Goal: Task Accomplishment & Management: Complete application form

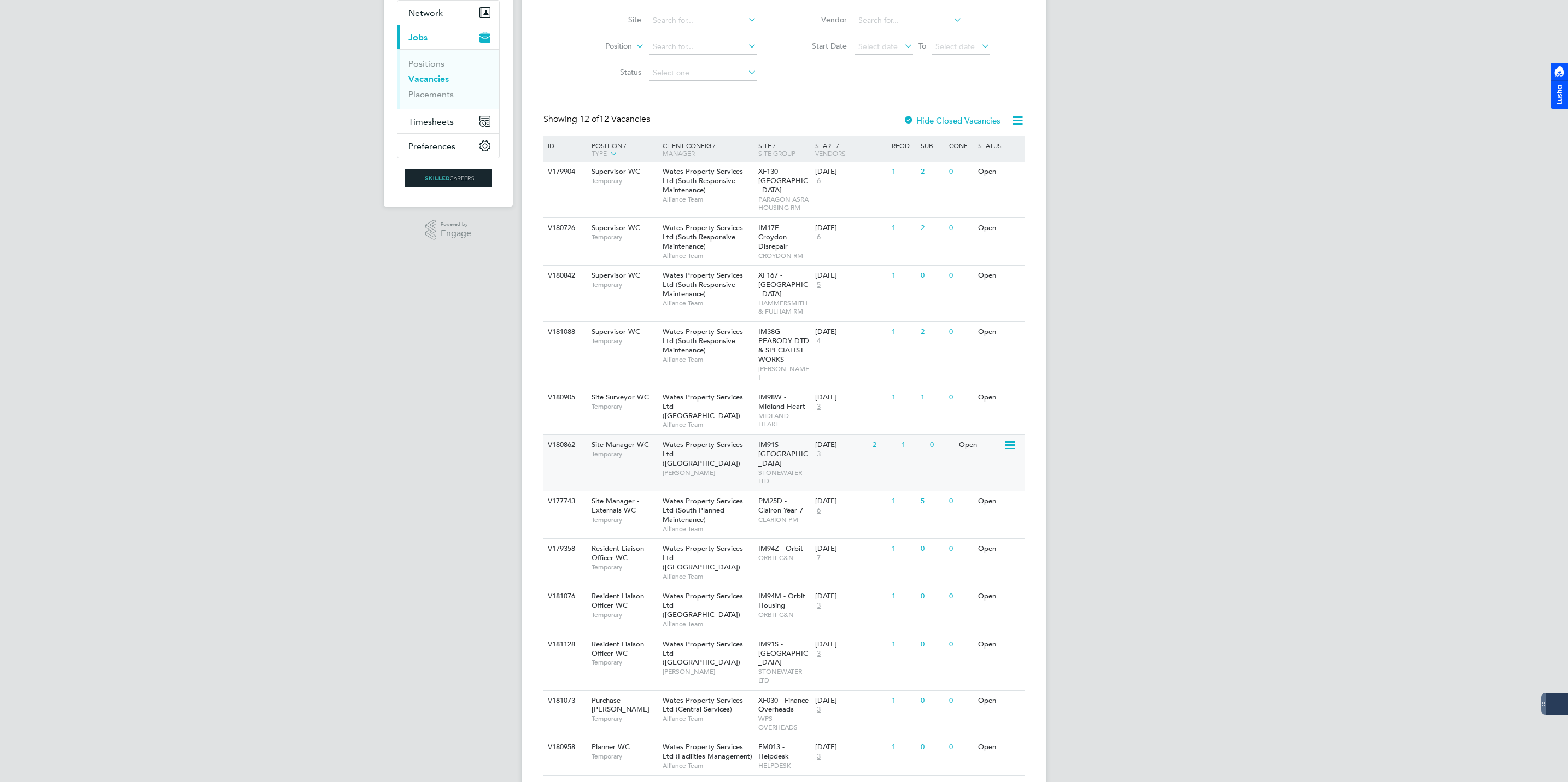
scroll to position [105, 0]
click at [1015, 438] on icon at bounding box center [1009, 445] width 11 height 13
click at [964, 453] on li "View Details" at bounding box center [983, 455] width 63 height 15
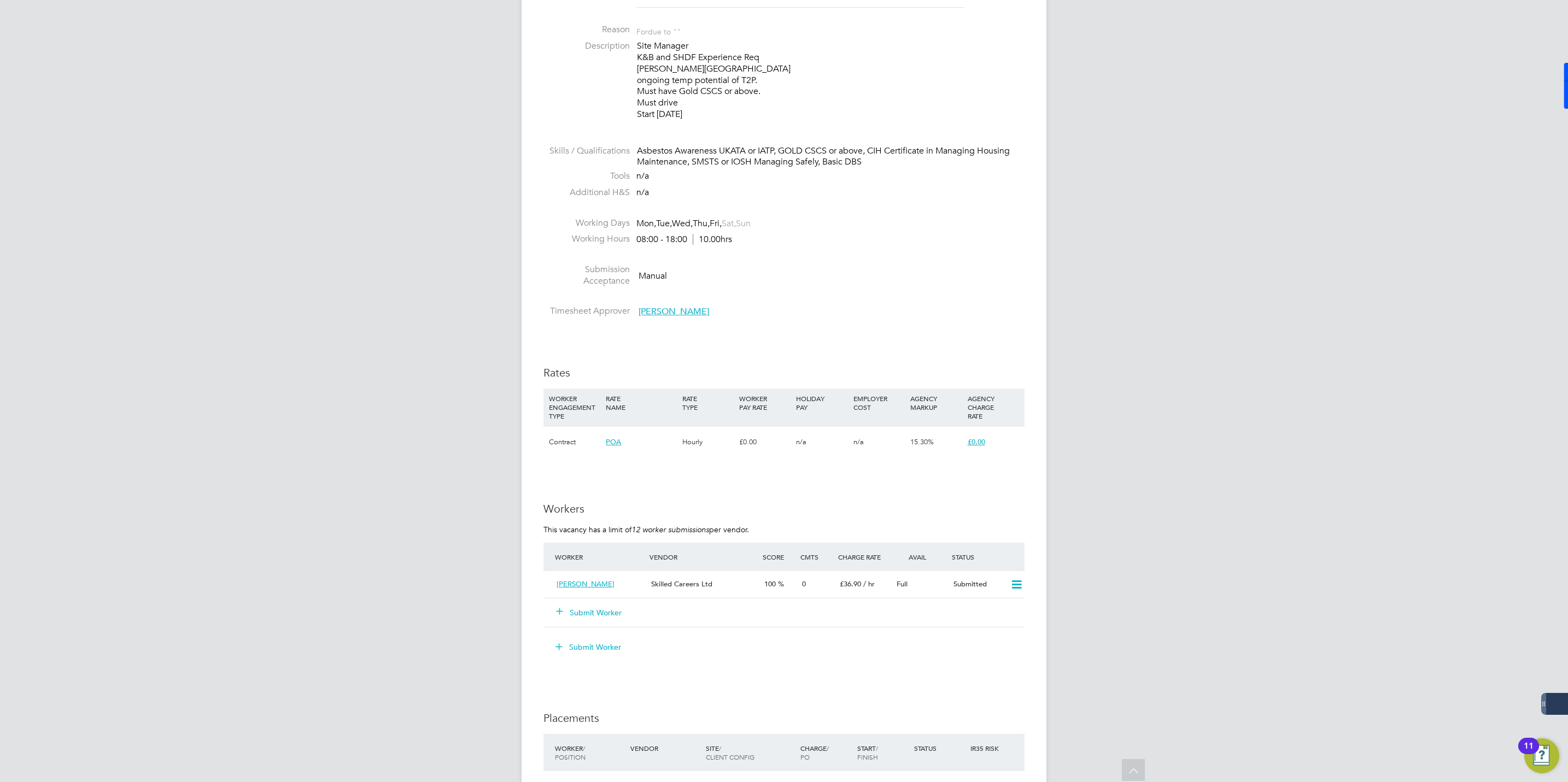
scroll to position [264, 0]
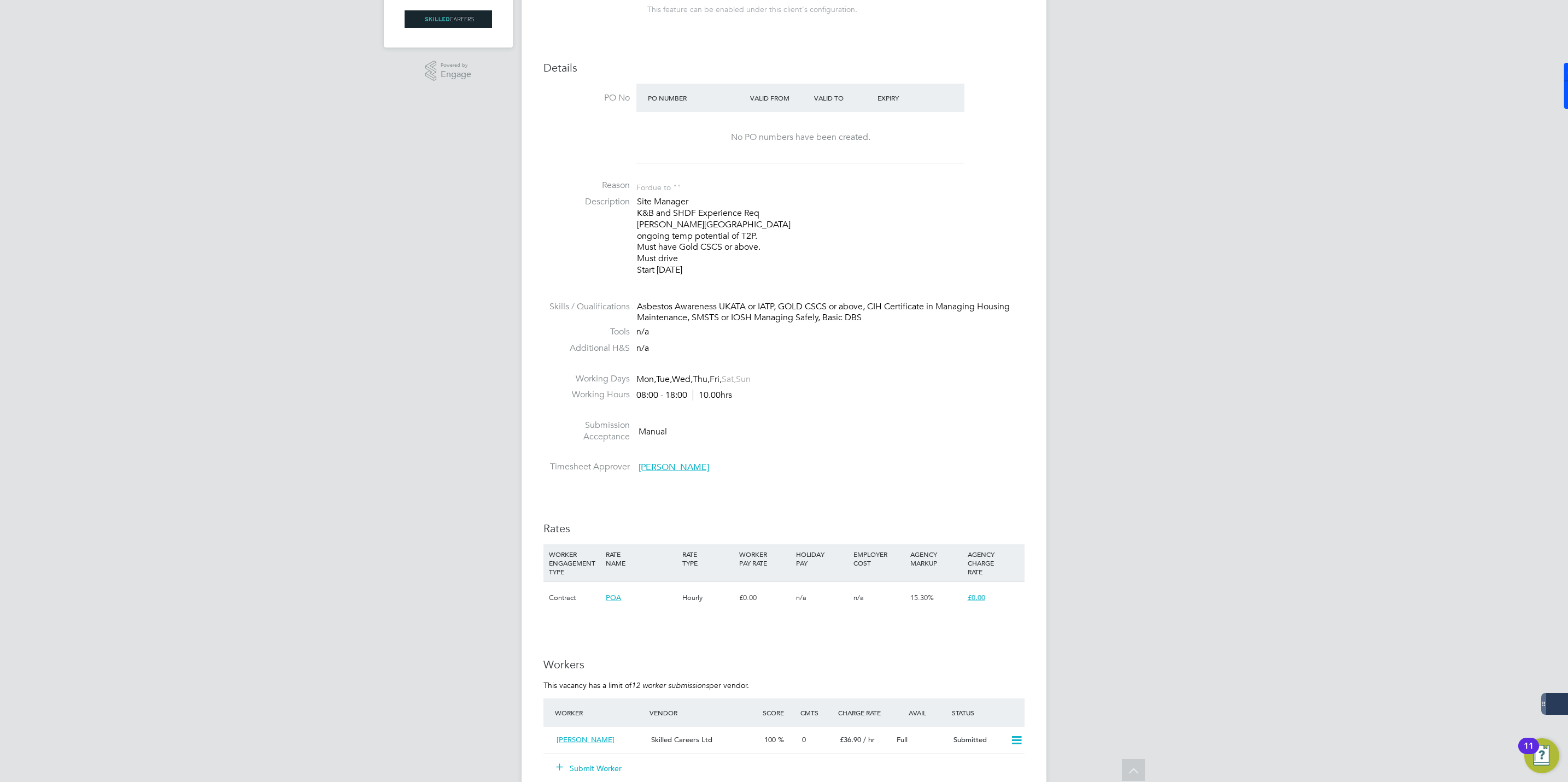
click at [655, 464] on span "James Harding" at bounding box center [674, 467] width 71 height 11
click at [889, 232] on p "Site Manager K&B and SHDF Experience Req Milton Keynes ongoing temp potential o…" at bounding box center [830, 236] width 388 height 80
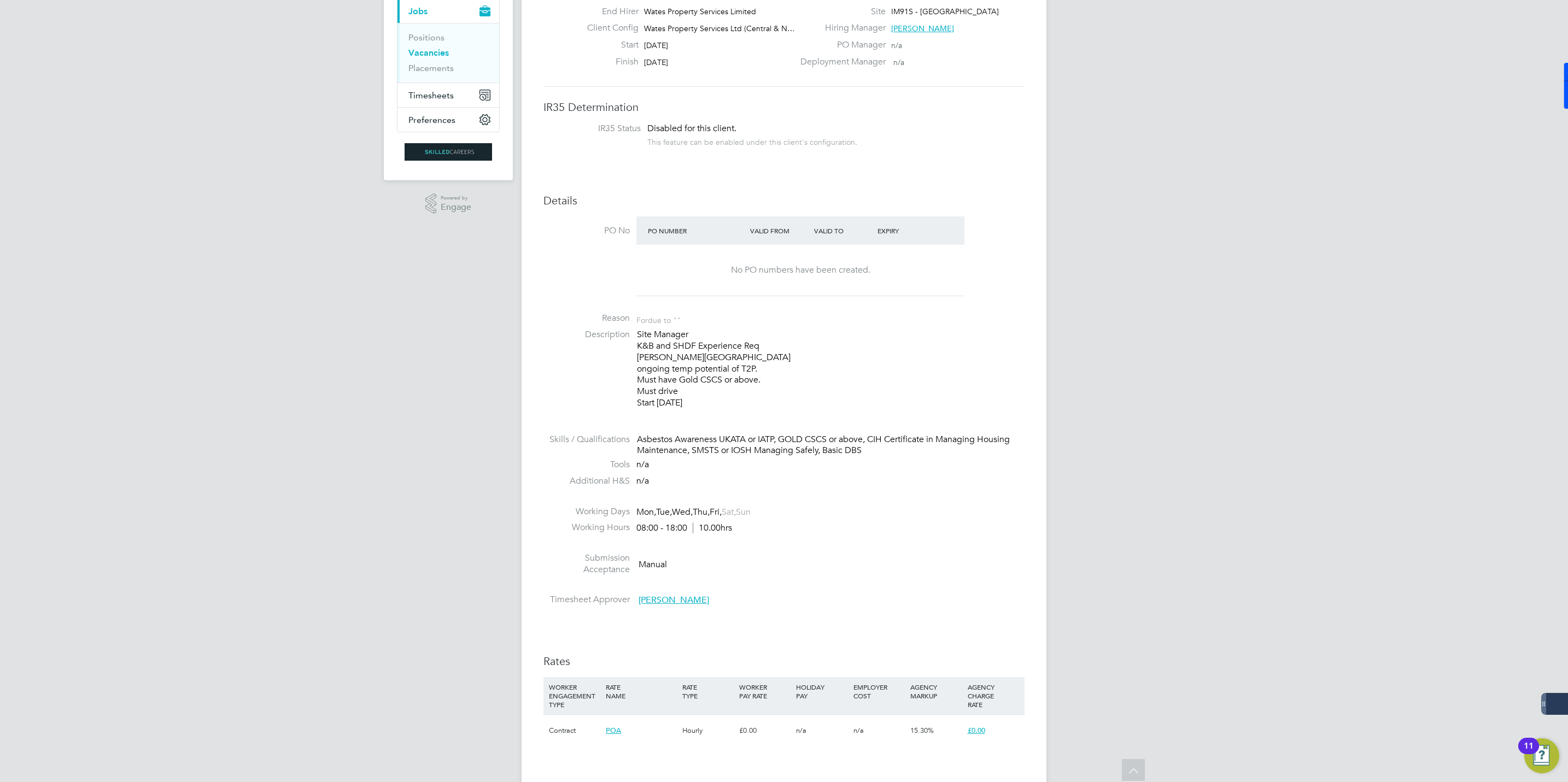
scroll to position [0, 0]
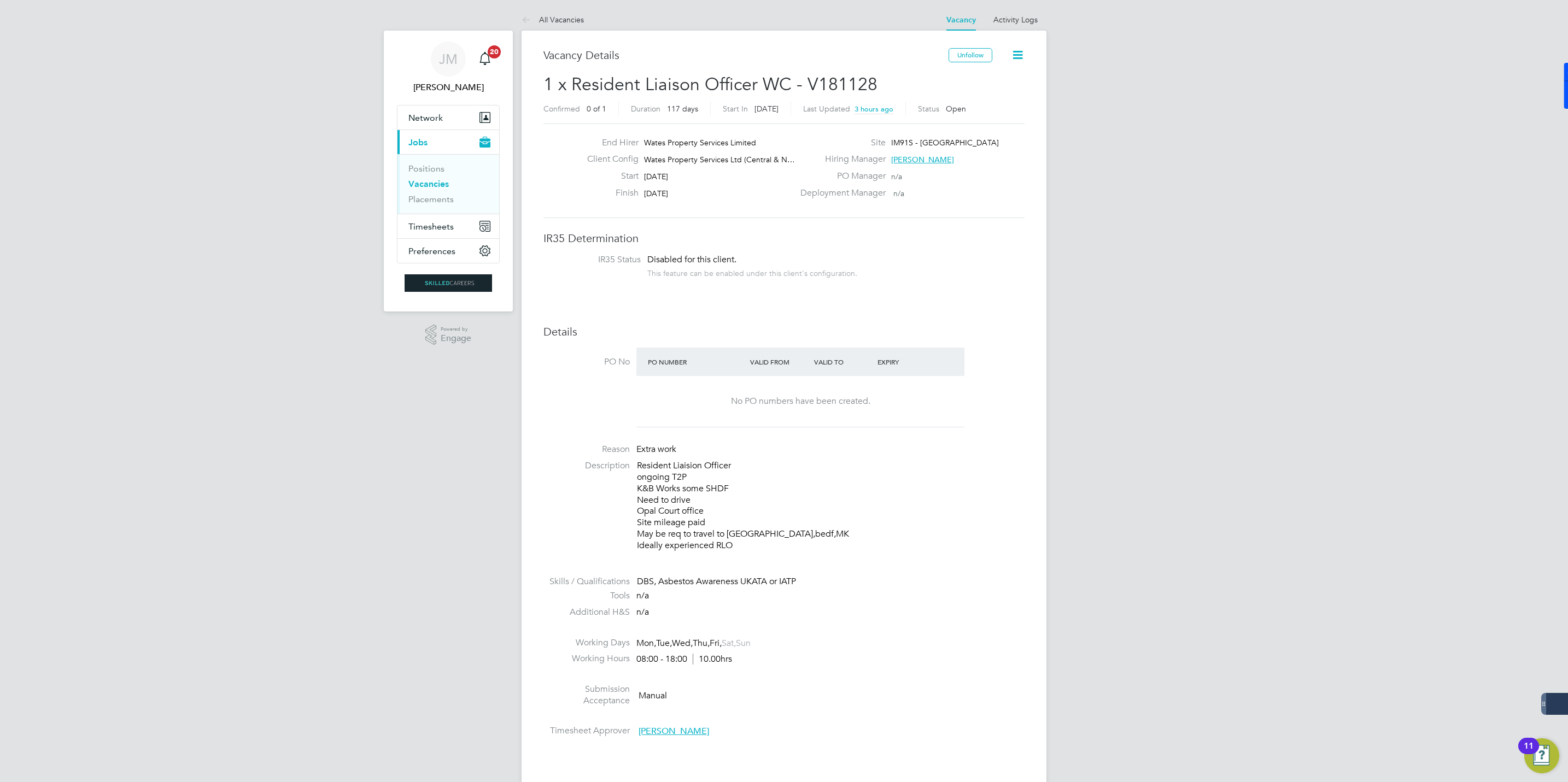
drag, startPoint x: 637, startPoint y: 471, endPoint x: 776, endPoint y: 543, distance: 156.5
click at [776, 543] on p "Resident Liaision Officer ongoing T2P K&B Works some SHDF Need to drive Opal Co…" at bounding box center [830, 505] width 388 height 91
drag, startPoint x: 776, startPoint y: 543, endPoint x: 654, endPoint y: 499, distance: 129.7
copy p "Resident Liaision Officer ongoing T2P K&B Works some SHDF Need to drive Opal Co…"
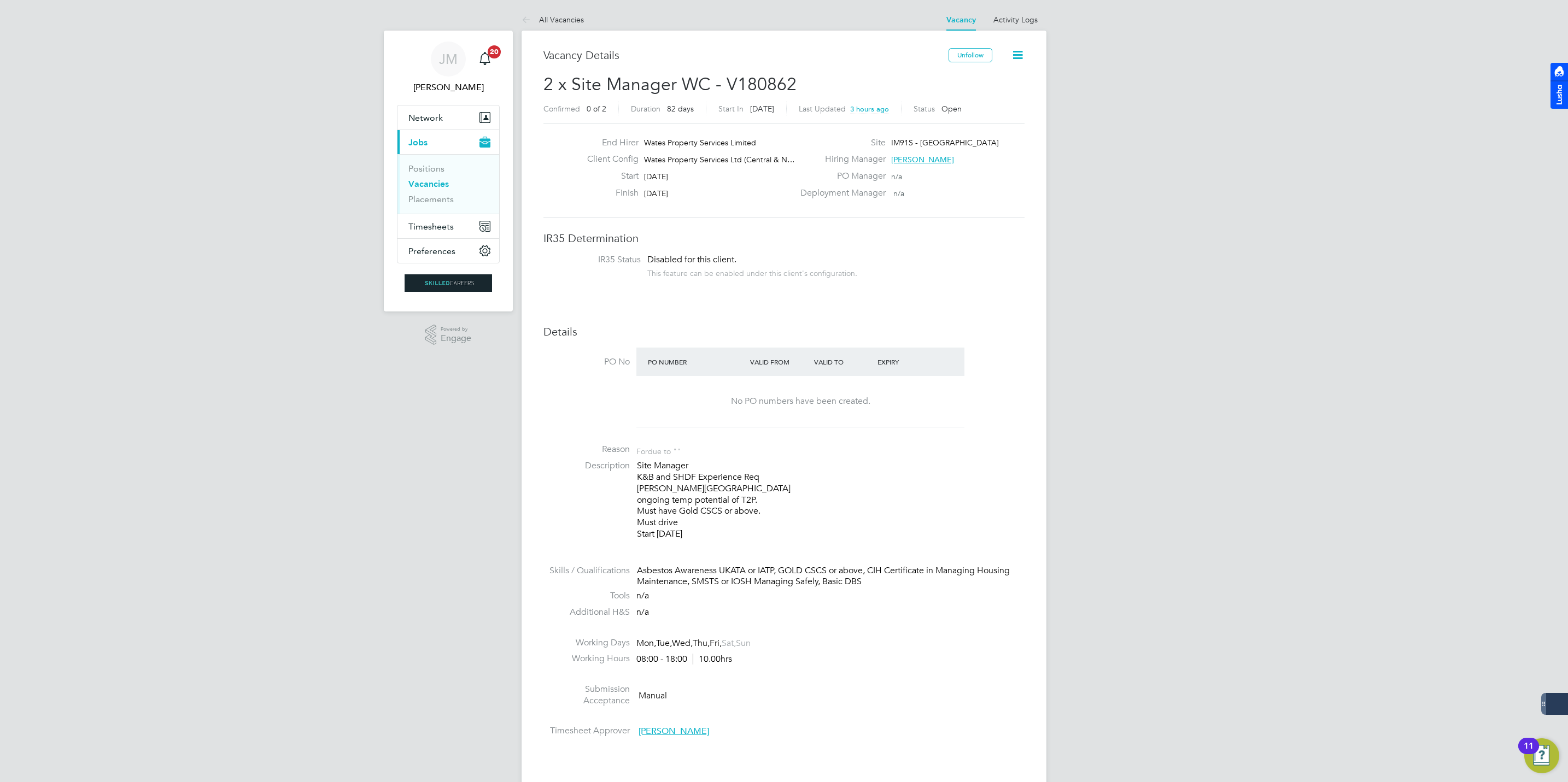
click at [677, 736] on span "[PERSON_NAME]" at bounding box center [674, 731] width 71 height 11
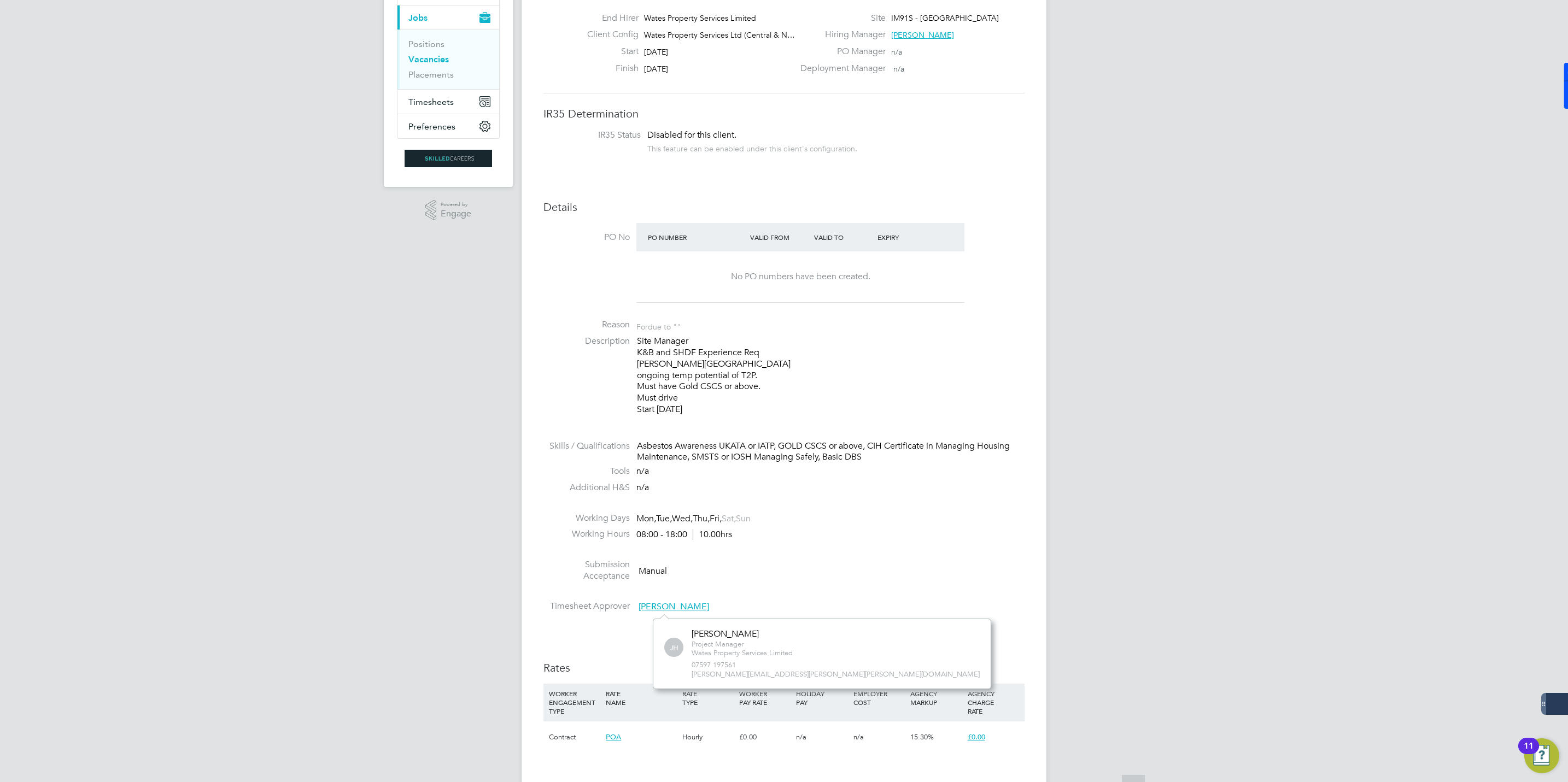
scroll to position [246, 0]
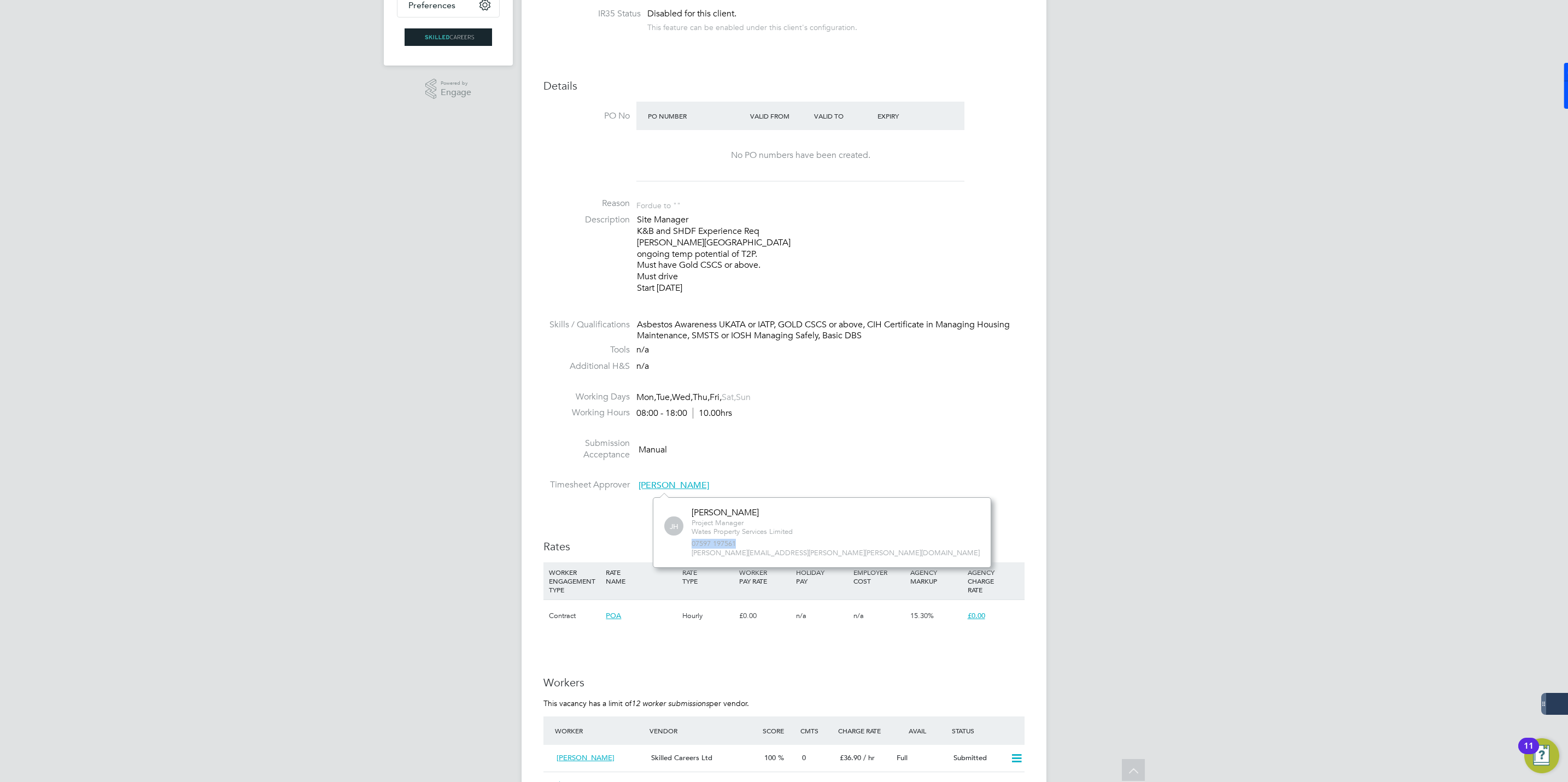
drag, startPoint x: 737, startPoint y: 542, endPoint x: 686, endPoint y: 546, distance: 51.2
click at [686, 546] on div "JH James Harding Project Manager Wates Property Services Limited 07597 197561 j…" at bounding box center [822, 533] width 315 height 51
drag, startPoint x: 686, startPoint y: 546, endPoint x: 691, endPoint y: 554, distance: 9.4
click at [691, 554] on span "[PERSON_NAME][EMAIL_ADDRESS][PERSON_NAME][PERSON_NAME][DOMAIN_NAME]" at bounding box center [835, 553] width 288 height 9
copy span "[PERSON_NAME][EMAIL_ADDRESS][PERSON_NAME][PERSON_NAME][DOMAIN_NAME]"
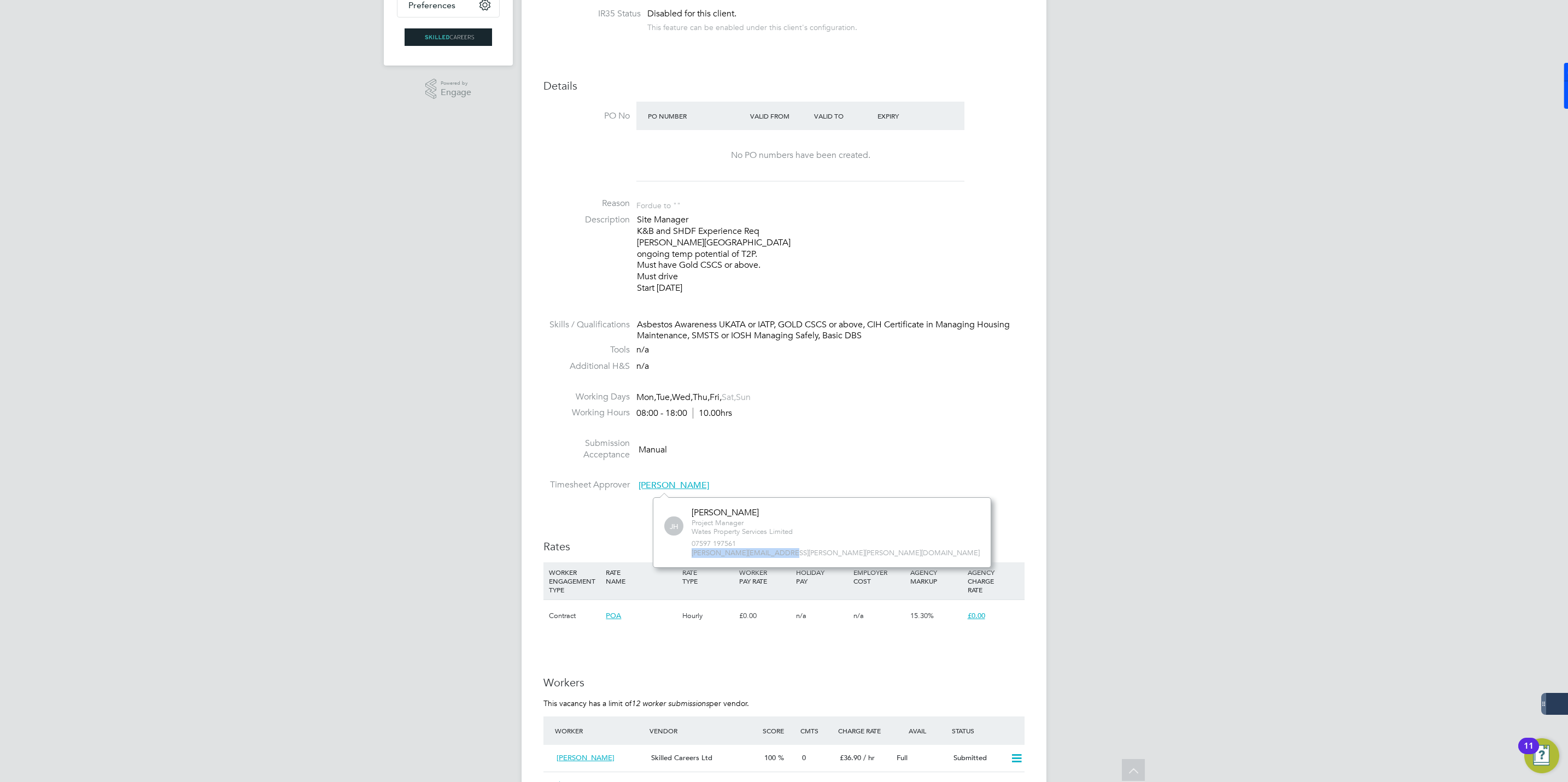
copy span "james.harding@wates.co.uk"
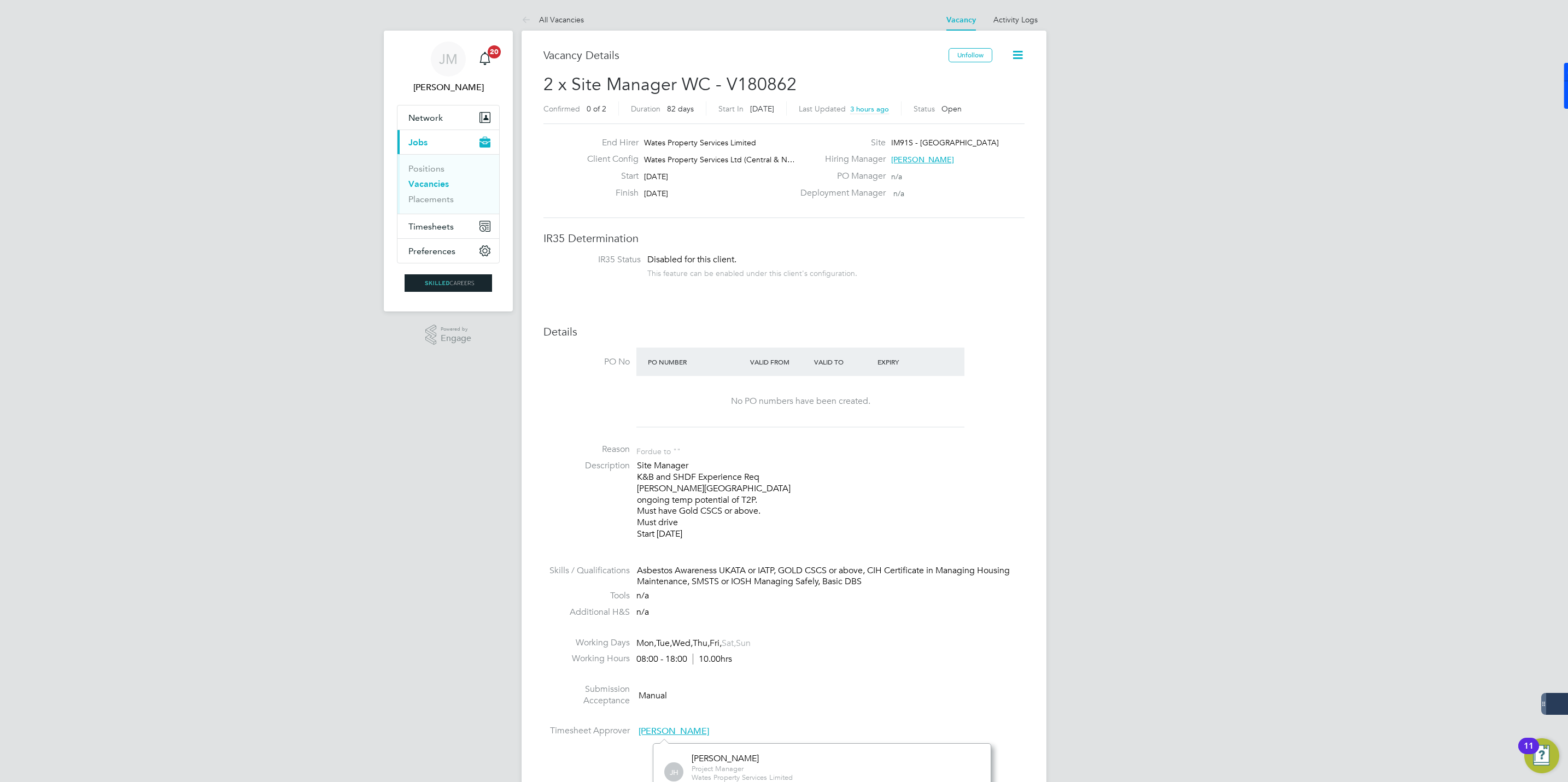
scroll to position [164, 0]
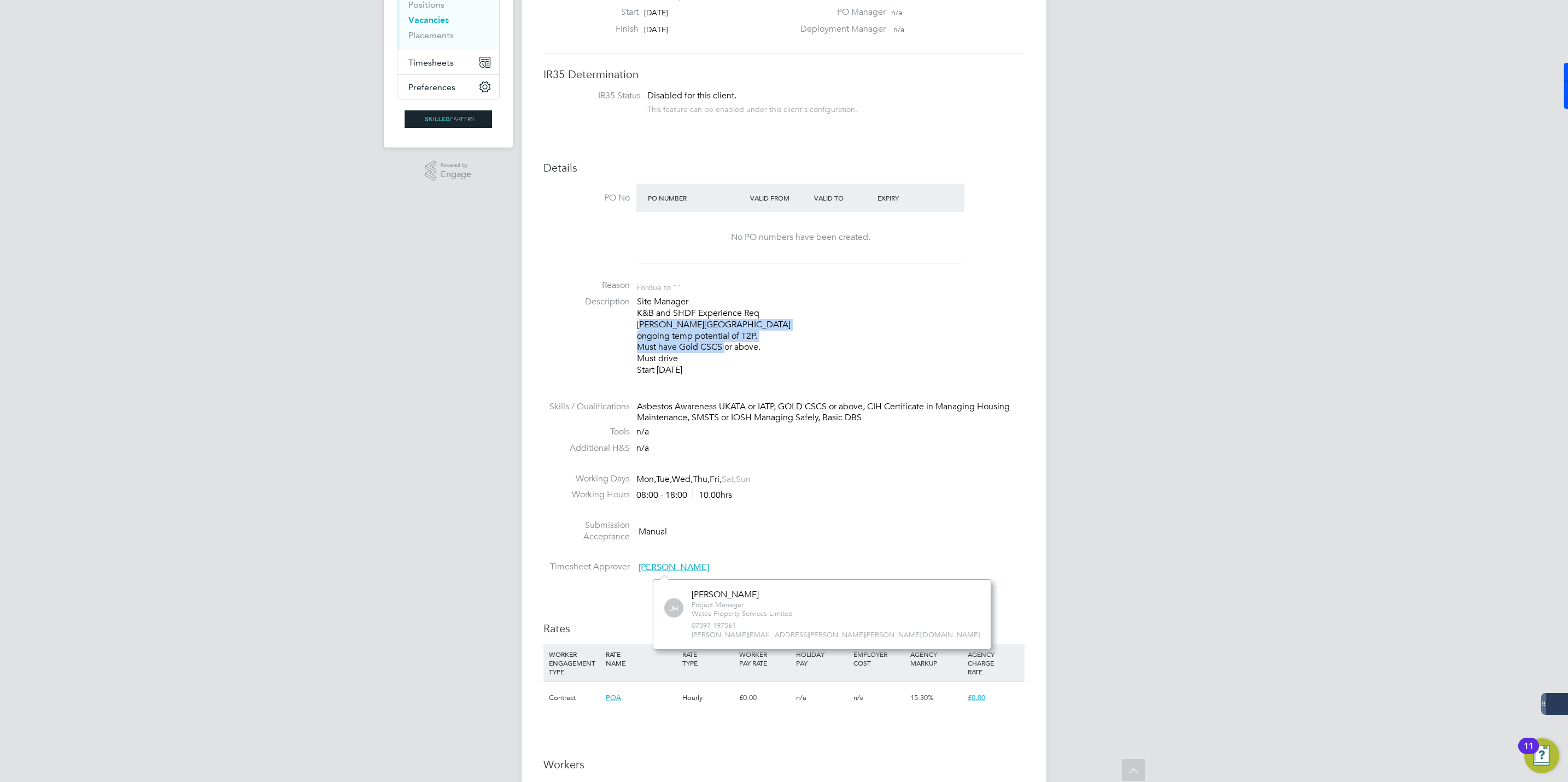
drag, startPoint x: 640, startPoint y: 320, endPoint x: 724, endPoint y: 352, distance: 89.9
click at [724, 352] on p "Site Manager K&B and SHDF Experience Req Milton Keynes ongoing temp potential o…" at bounding box center [830, 336] width 388 height 80
click at [660, 330] on p "Site Manager K&B and SHDF Experience Req Milton Keynes ongoing temp potential o…" at bounding box center [830, 336] width 388 height 80
drag, startPoint x: 746, startPoint y: 336, endPoint x: 771, endPoint y: 335, distance: 25.0
click at [771, 335] on p "Site Manager K&B and SHDF Experience Req Milton Keynes ongoing temp potential o…" at bounding box center [830, 336] width 388 height 80
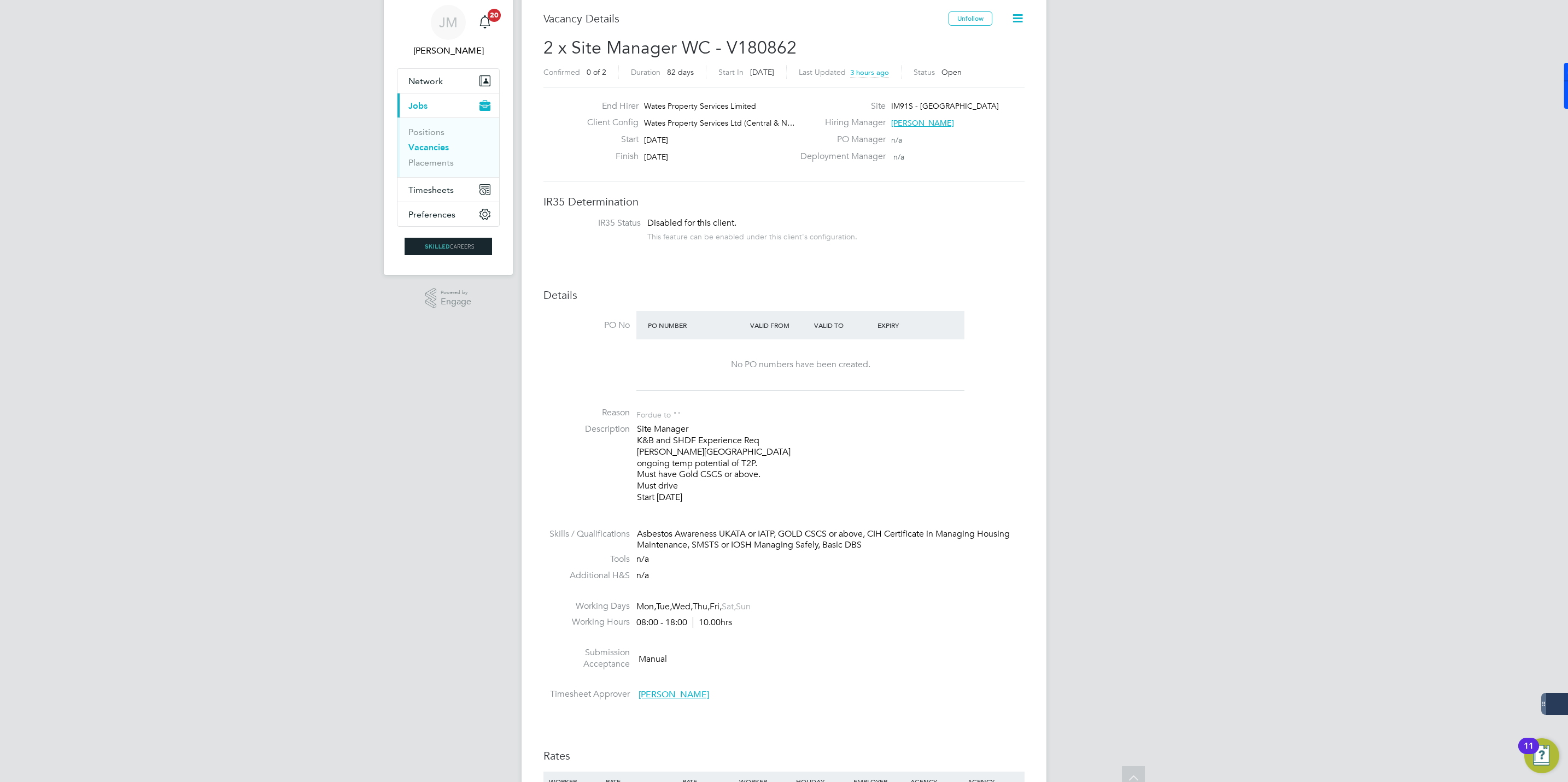
scroll to position [0, 0]
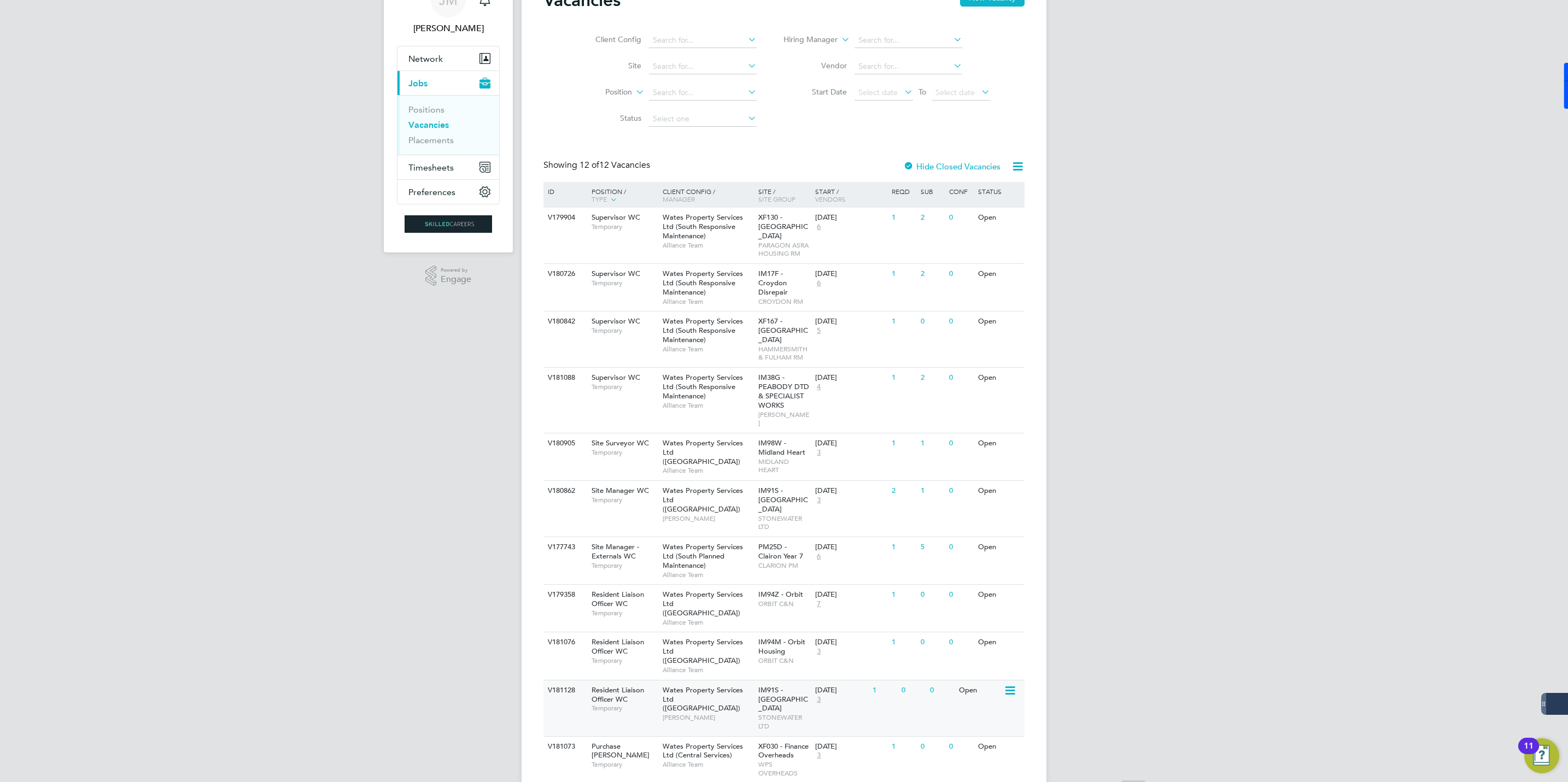
scroll to position [105, 0]
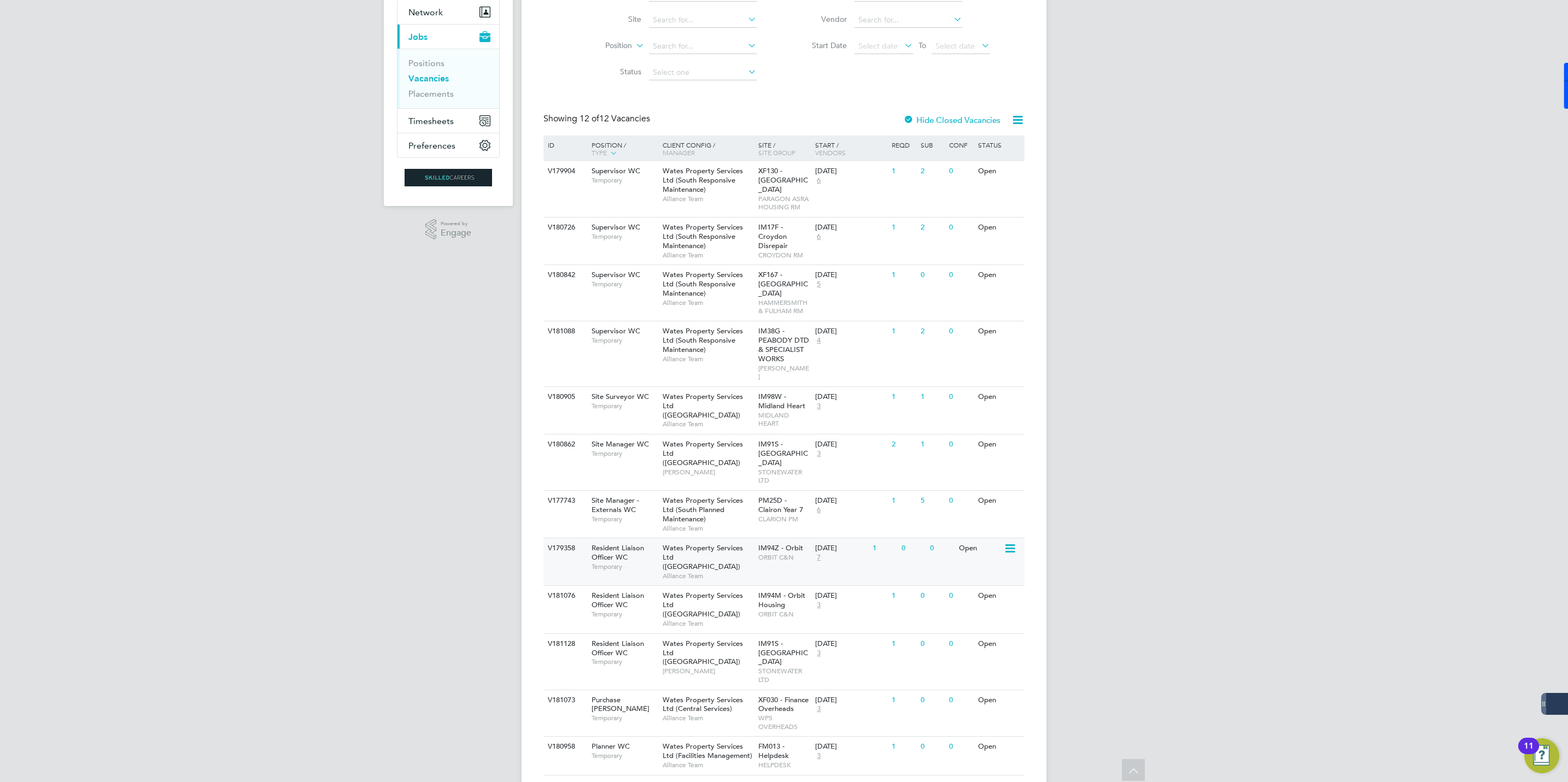
click at [716, 543] on span "Wates Property Services Ltd (Central & North)" at bounding box center [703, 557] width 80 height 28
click at [688, 591] on span "Wates Property Services Ltd ([GEOGRAPHIC_DATA])" at bounding box center [703, 605] width 80 height 28
click at [609, 591] on span "Resident Liaison Officer WC" at bounding box center [618, 600] width 52 height 19
click at [620, 591] on span "Resident Liaison Officer WC" at bounding box center [618, 600] width 52 height 19
click at [709, 639] on span "Wates Property Services Ltd ([GEOGRAPHIC_DATA])" at bounding box center [703, 653] width 80 height 28
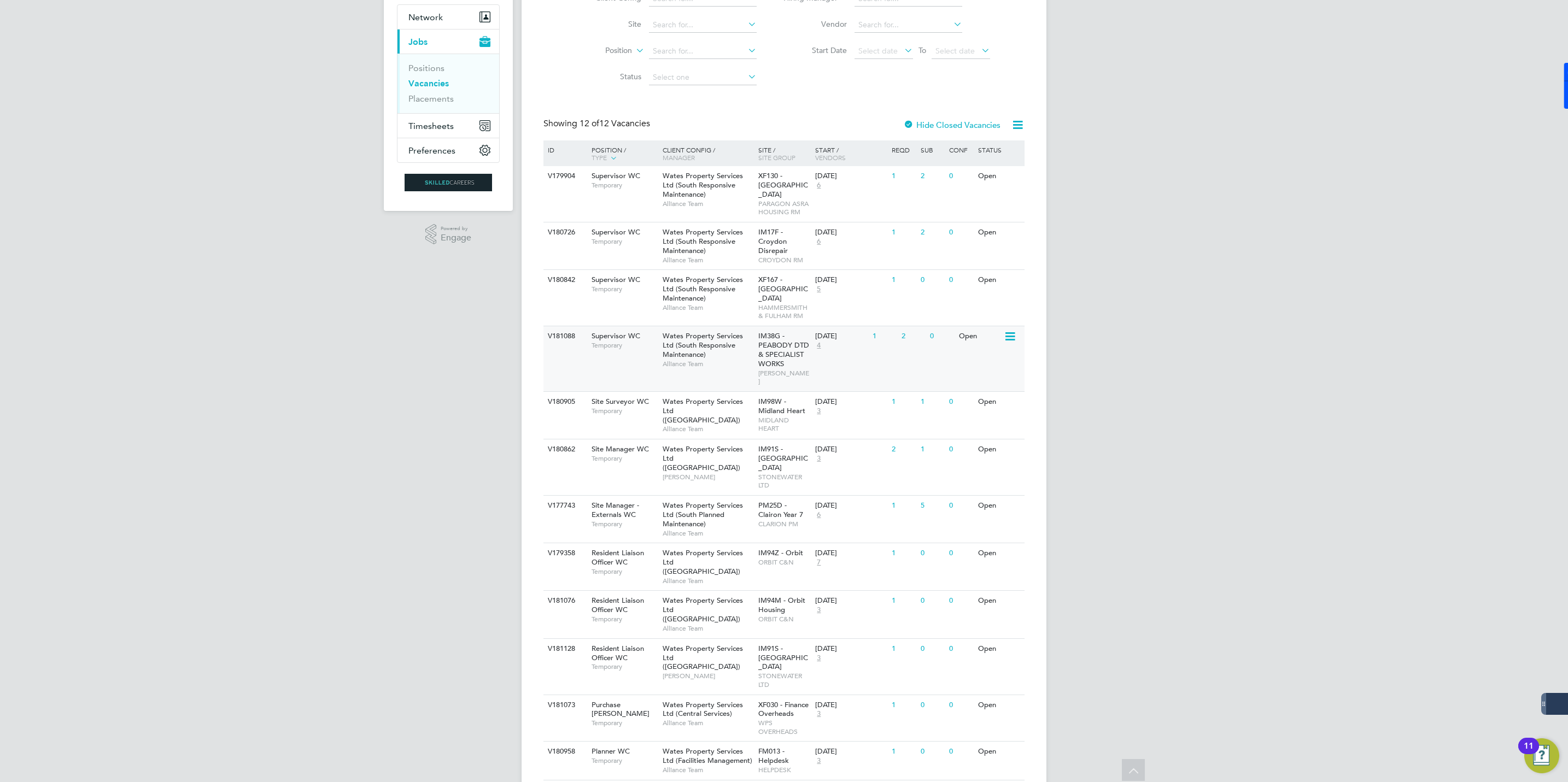
scroll to position [105, 0]
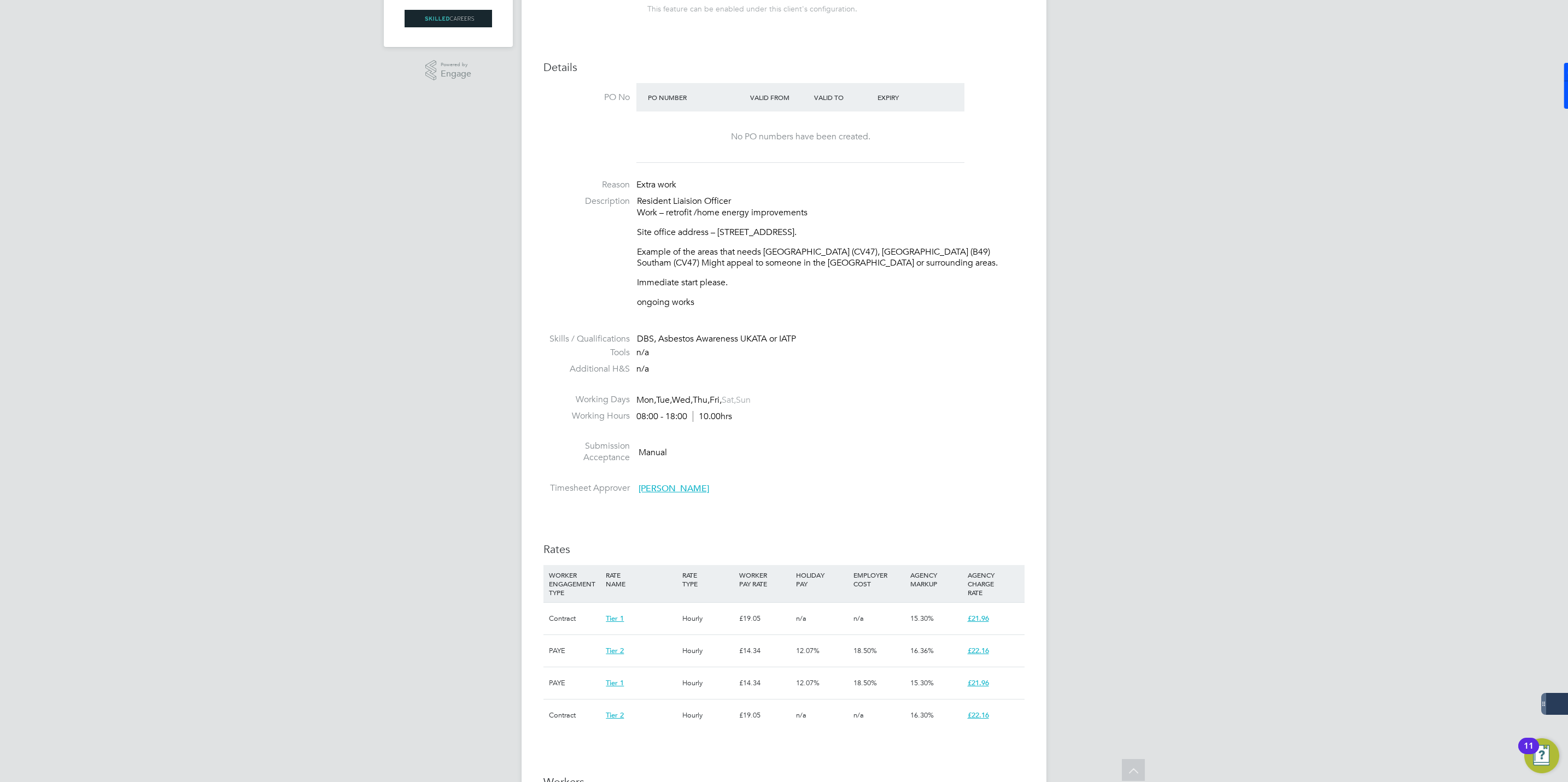
scroll to position [102, 0]
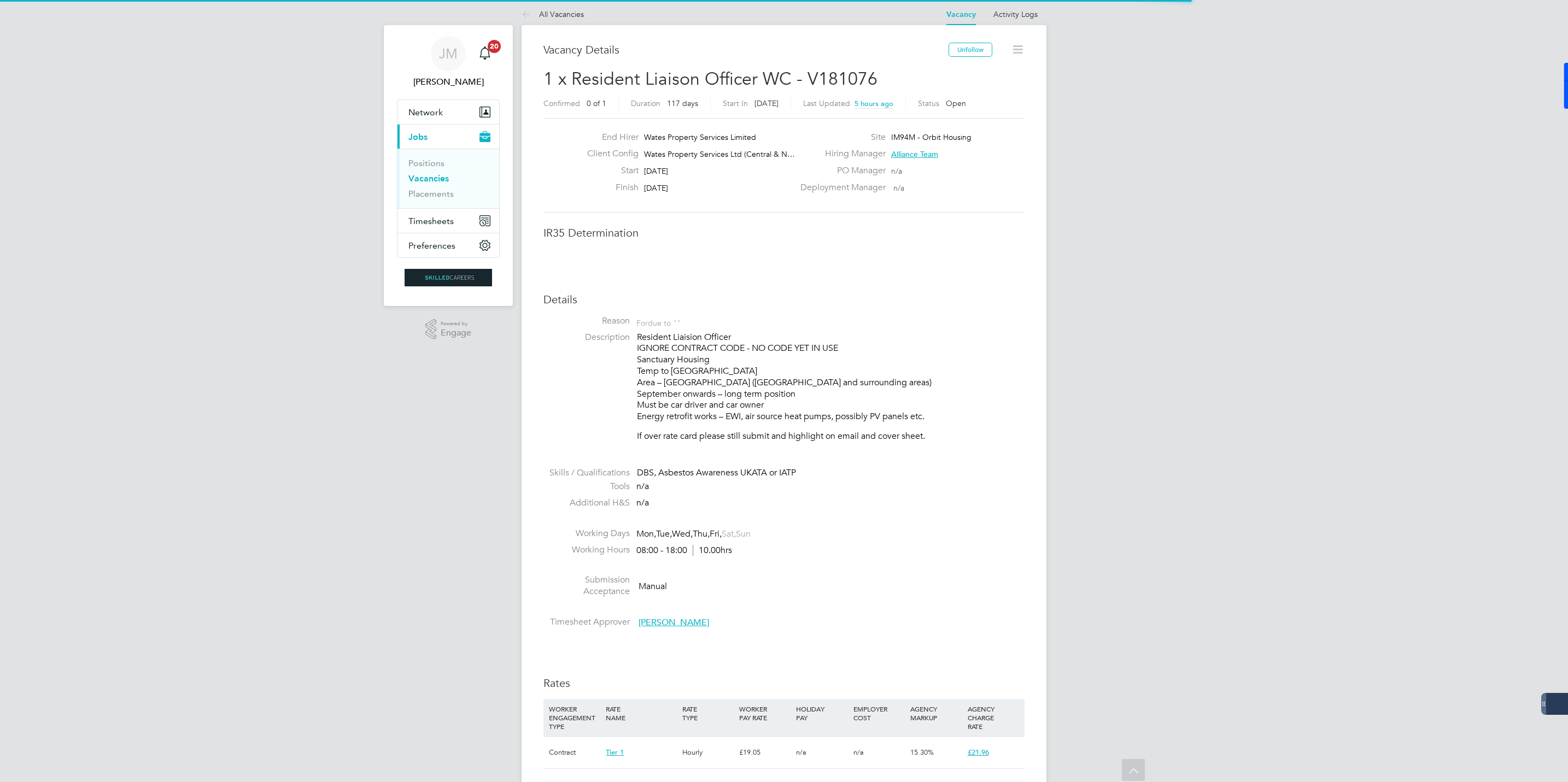
scroll to position [33, 77]
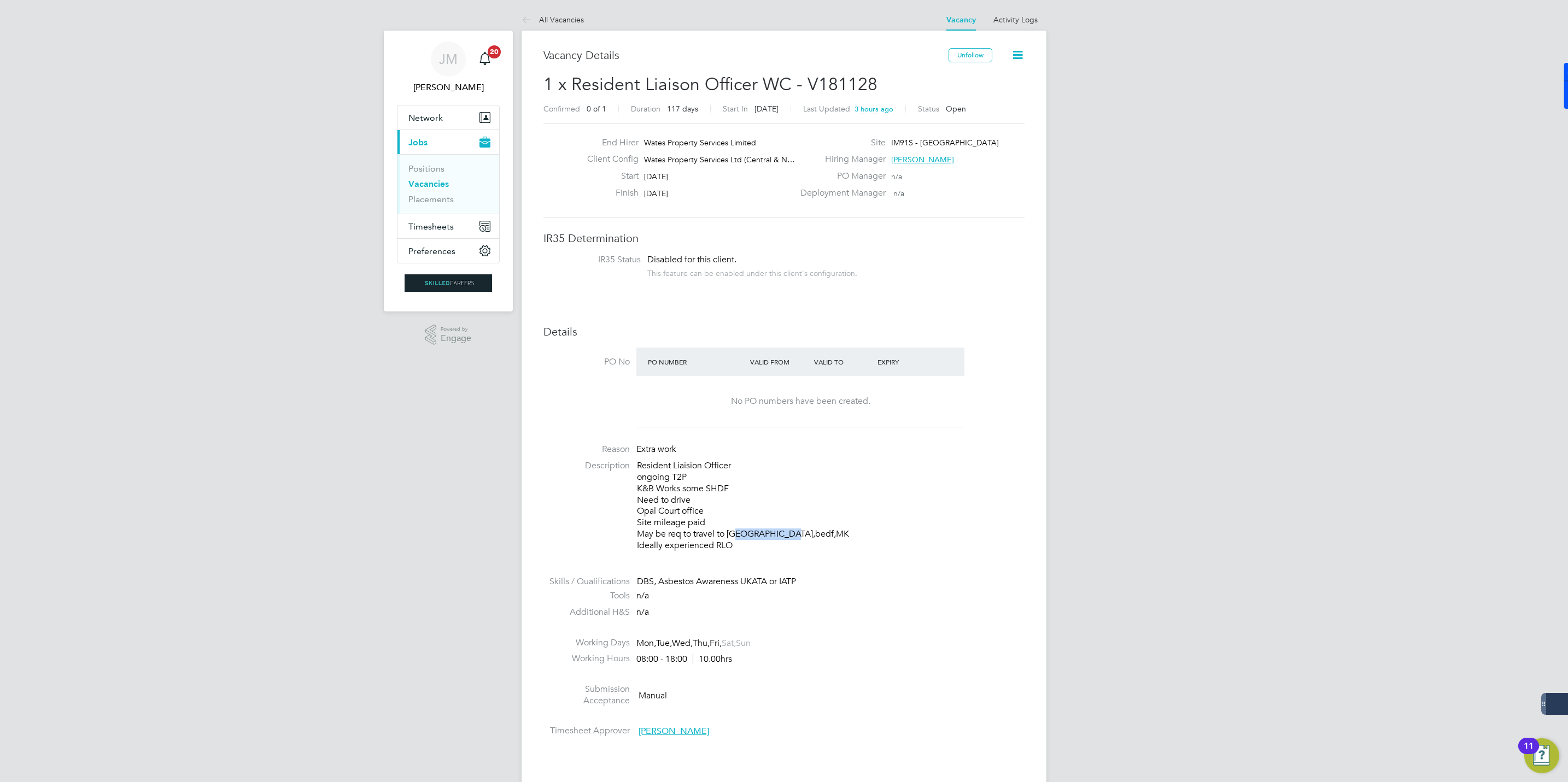
drag, startPoint x: 785, startPoint y: 535, endPoint x: 730, endPoint y: 535, distance: 55.0
click at [730, 535] on p "Resident Liaision Officer ongoing T2P K&B Works some SHDF Need to drive Opal Co…" at bounding box center [830, 505] width 388 height 91
click at [671, 732] on span "[PERSON_NAME]" at bounding box center [674, 731] width 71 height 11
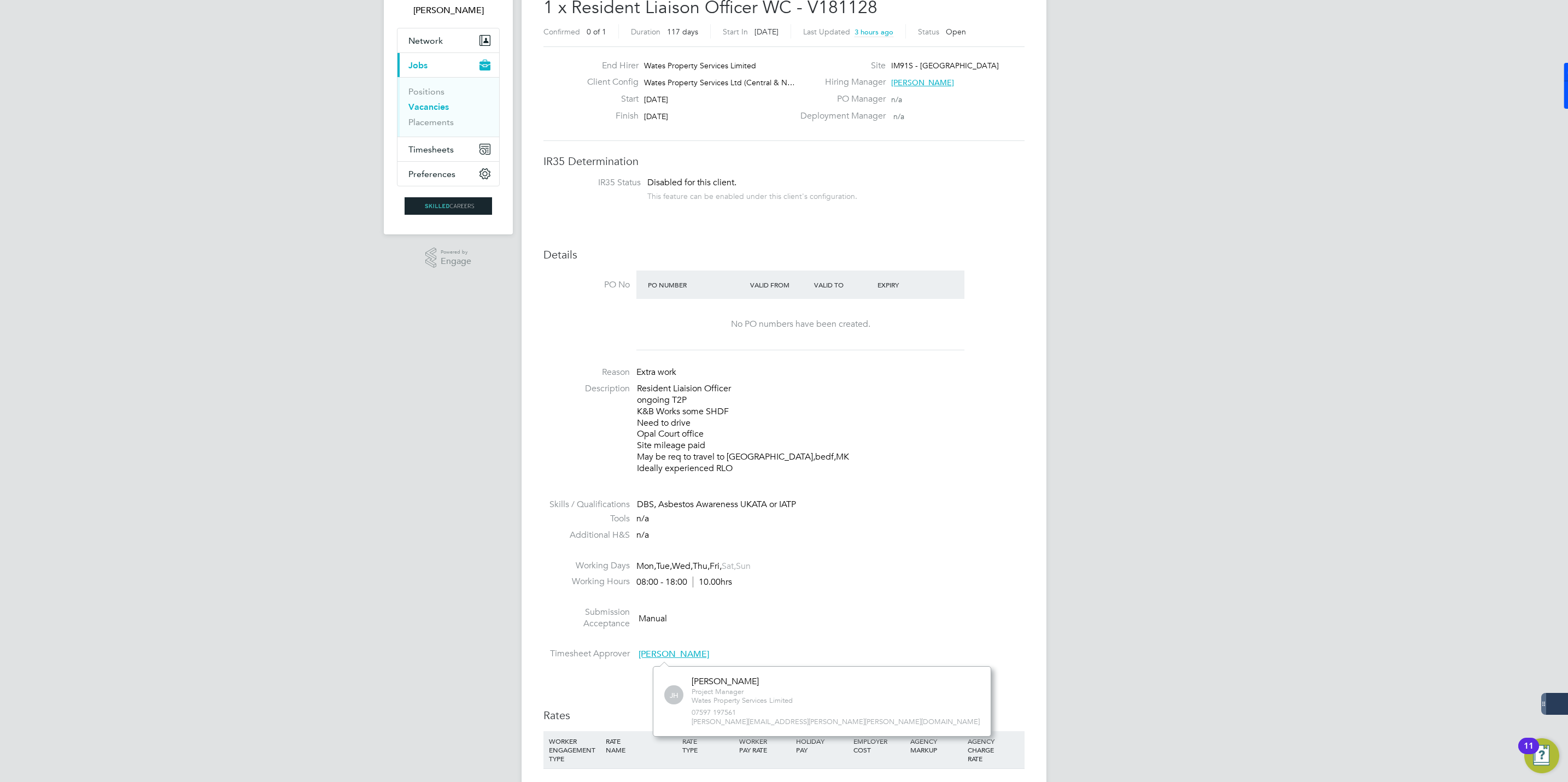
scroll to position [164, 0]
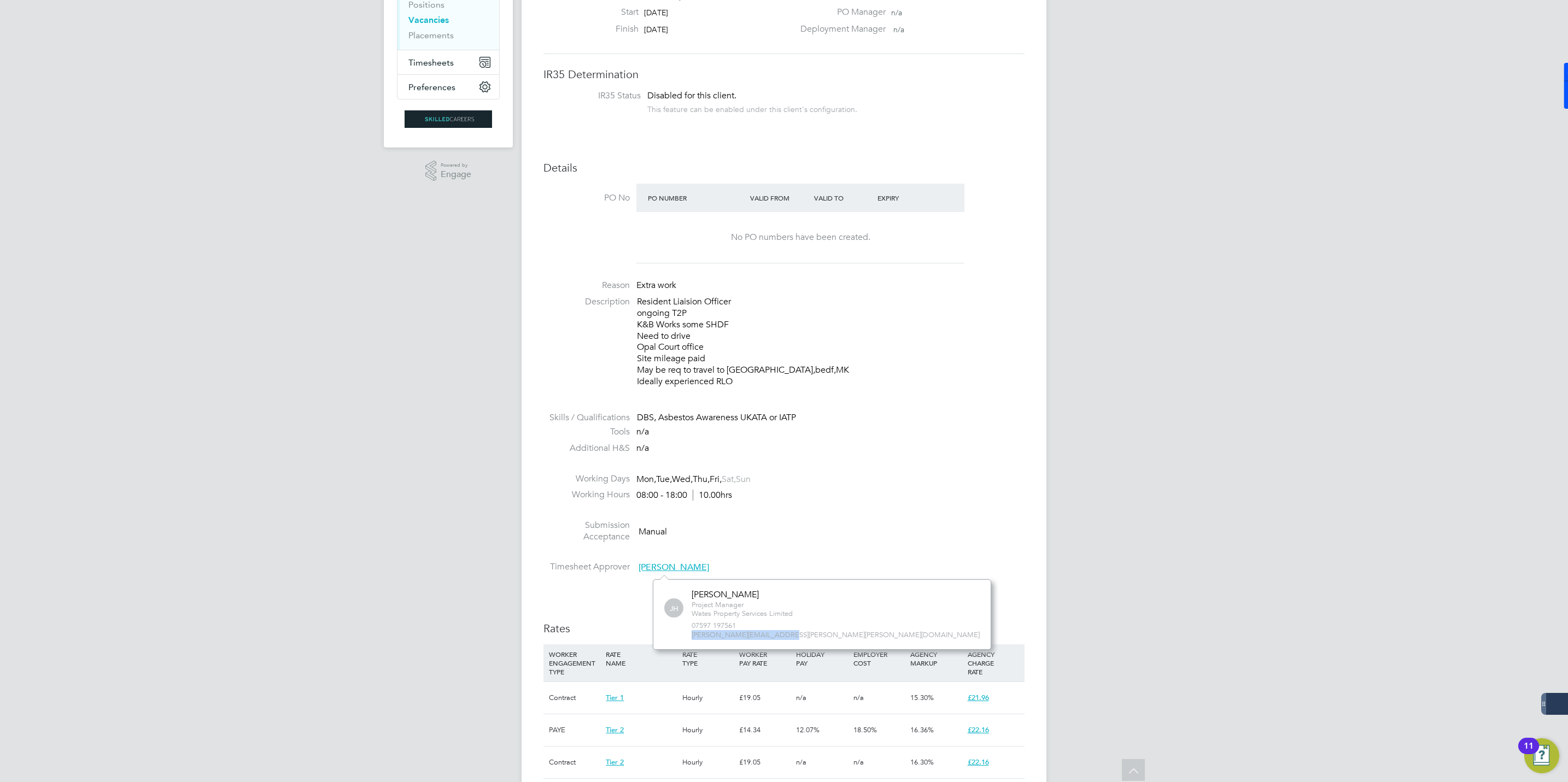
drag, startPoint x: 779, startPoint y: 633, endPoint x: 678, endPoint y: 636, distance: 101.0
click at [678, 636] on div "[PERSON_NAME] [PERSON_NAME] Project Manager Wates Property Services Limited 075…" at bounding box center [822, 615] width 315 height 51
drag, startPoint x: 678, startPoint y: 636, endPoint x: 733, endPoint y: 635, distance: 55.0
copy span "[PERSON_NAME][EMAIL_ADDRESS][PERSON_NAME][PERSON_NAME][DOMAIN_NAME]"
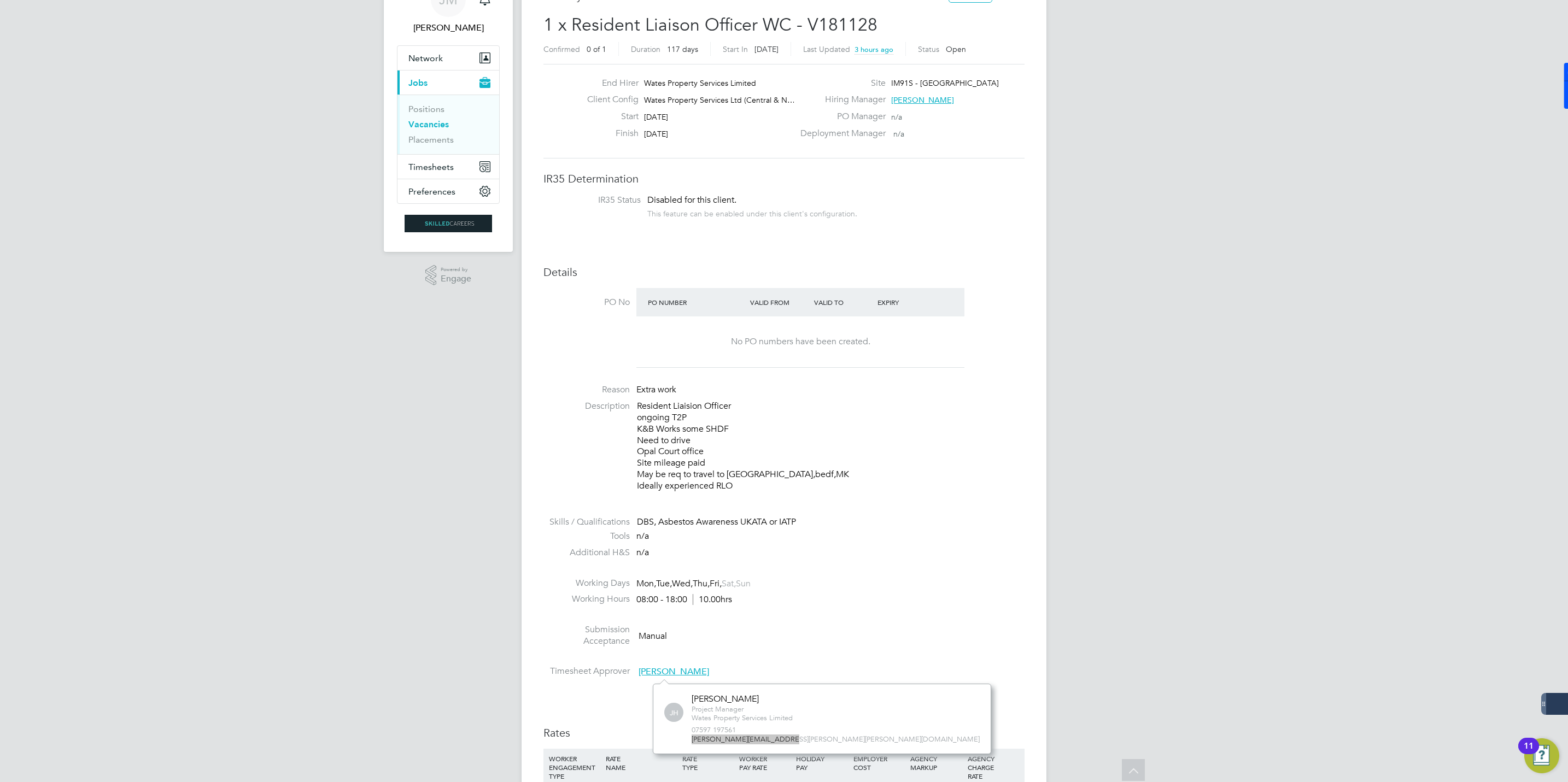
scroll to position [0, 0]
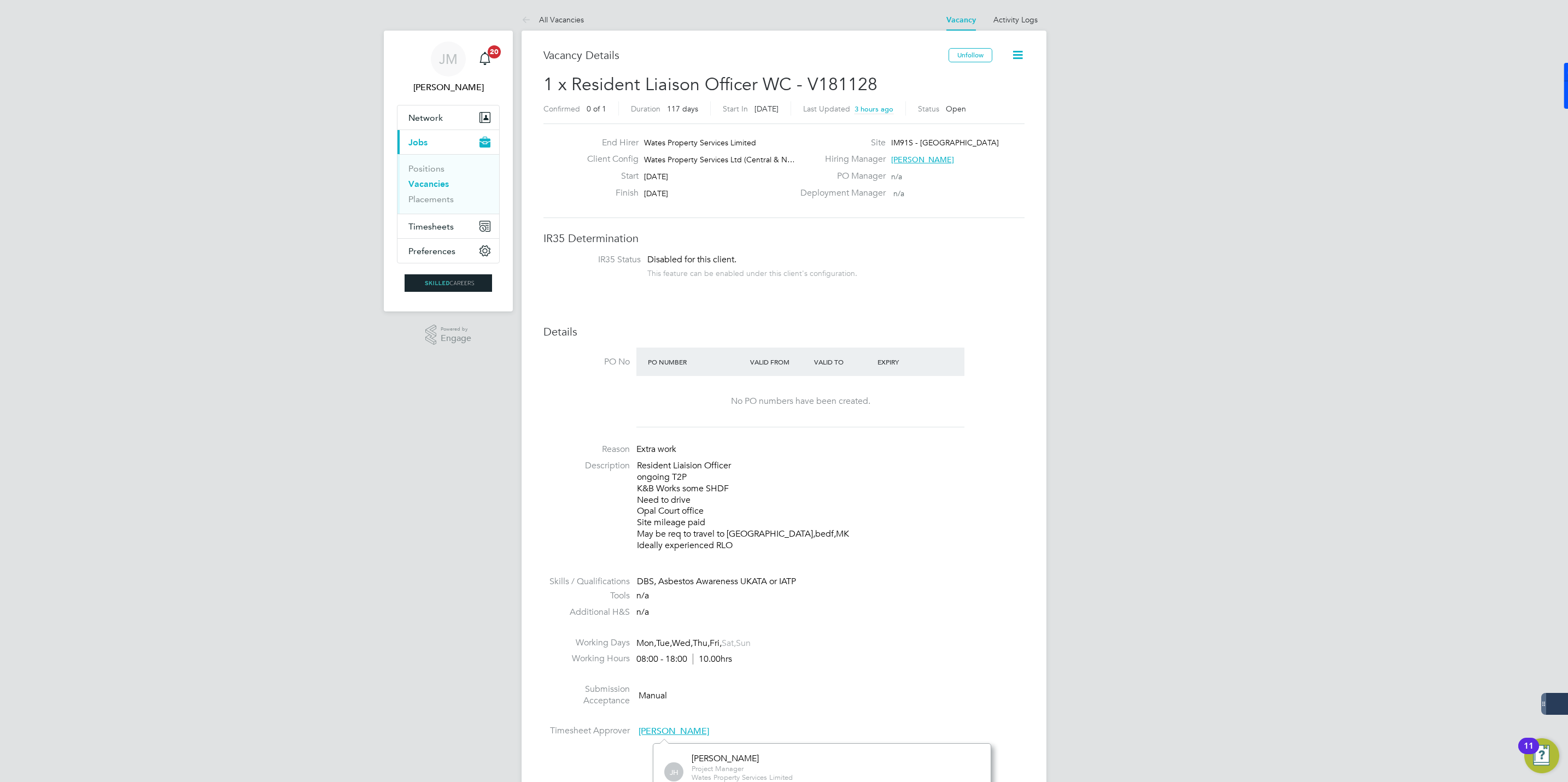
drag, startPoint x: 919, startPoint y: 141, endPoint x: 1027, endPoint y: 149, distance: 108.3
click at [1027, 149] on div "Site IM91S - [GEOGRAPHIC_DATA]" at bounding box center [911, 145] width 235 height 17
copy span "Stonewater East Planned"
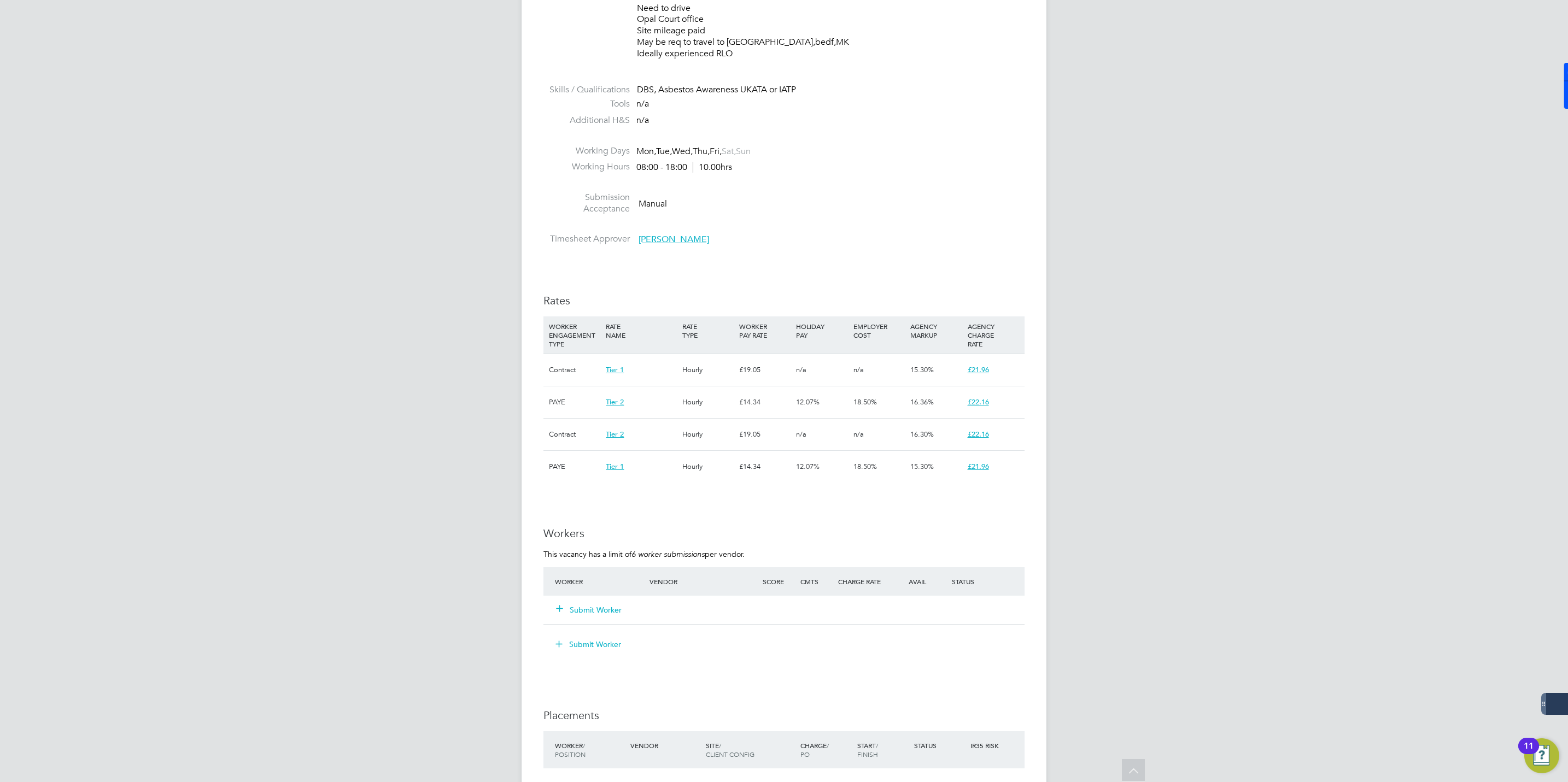
click at [601, 612] on button "Submit Worker" at bounding box center [589, 610] width 66 height 11
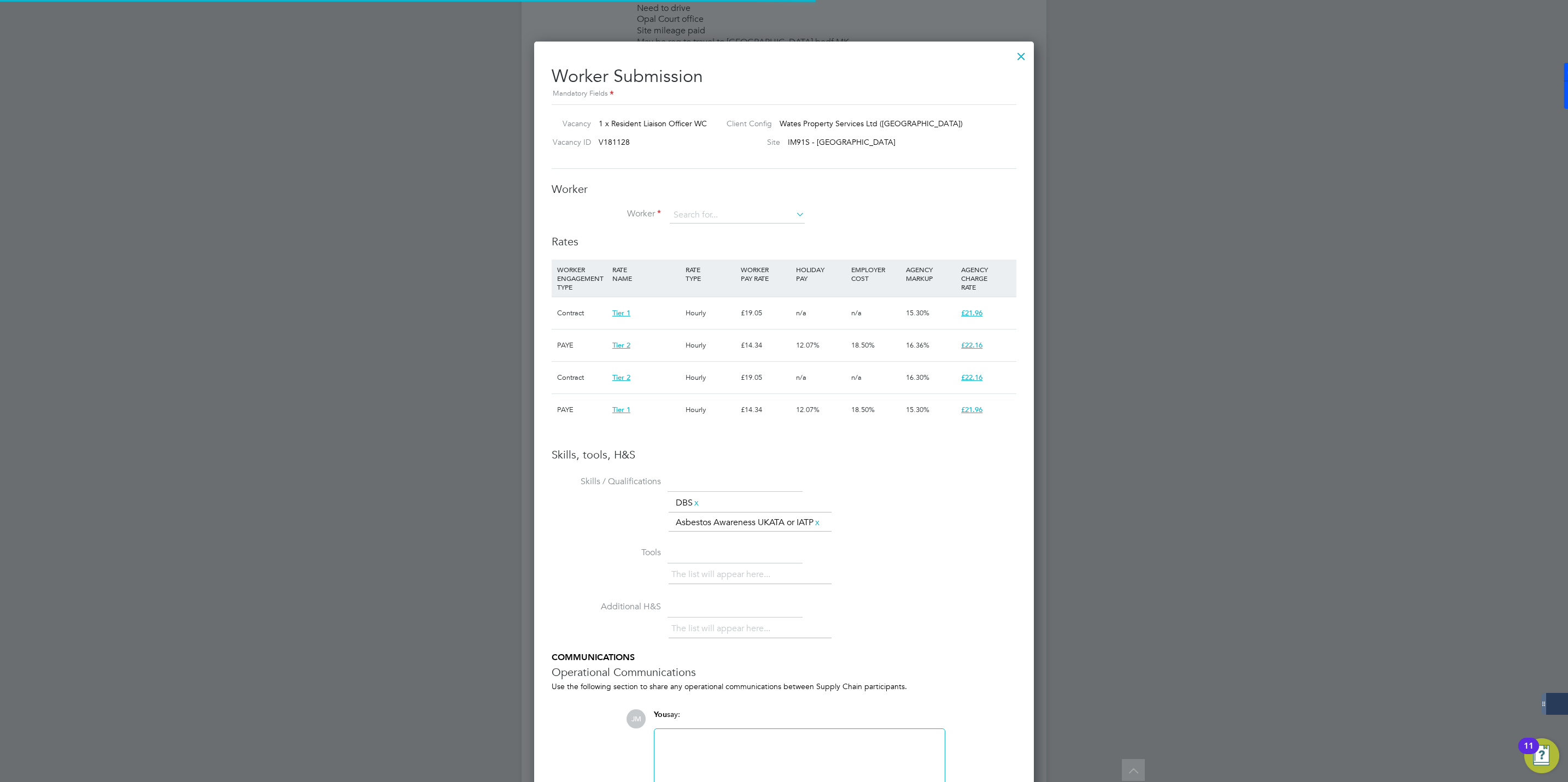
scroll to position [33, 74]
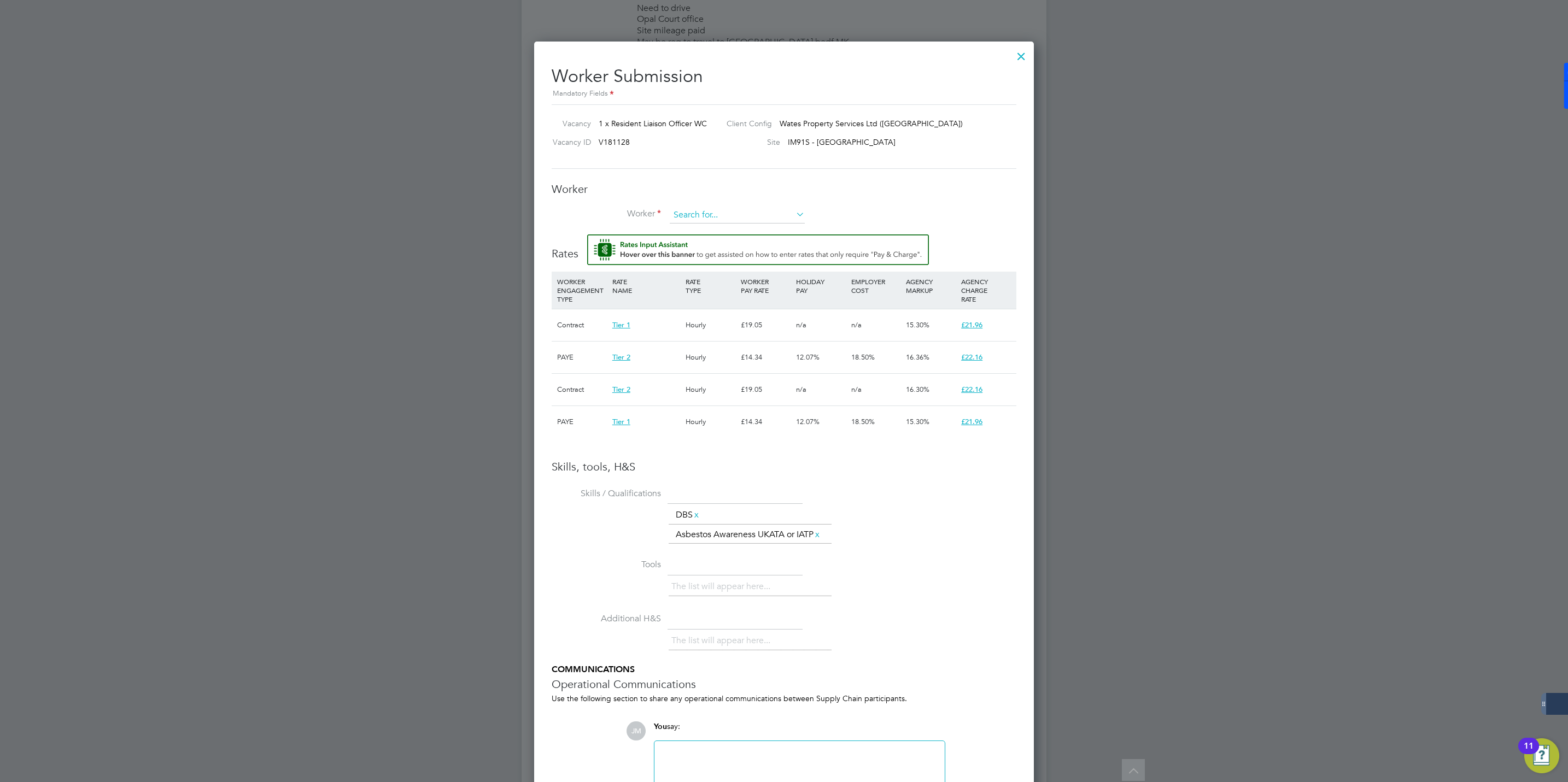
click at [686, 218] on input at bounding box center [737, 215] width 135 height 16
paste input "[PERSON_NAME]"
type input "[PERSON_NAME]"
click at [702, 246] on li "+ Add new" at bounding box center [737, 246] width 136 height 15
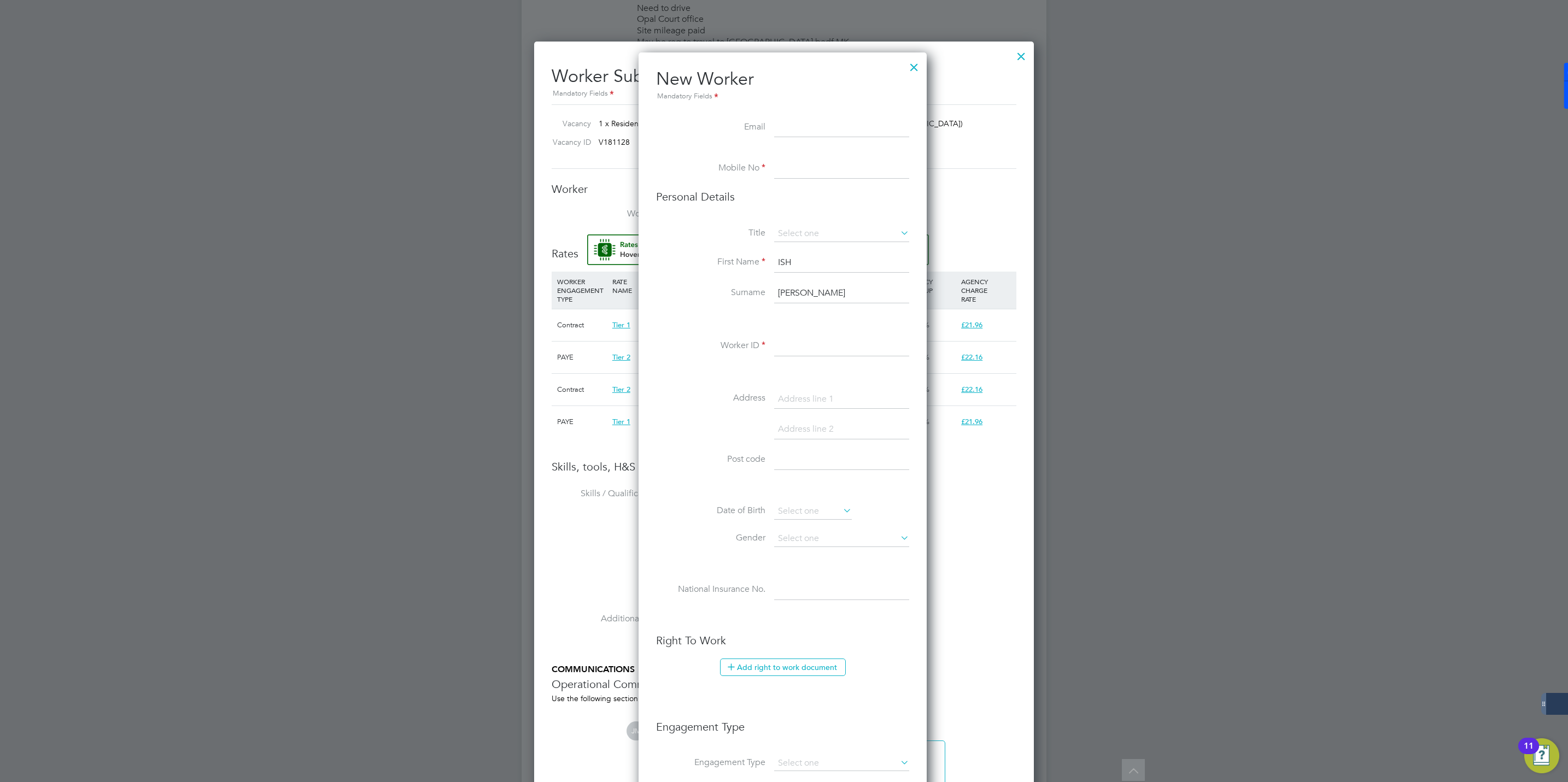
scroll to position [928, 291]
click at [806, 124] on input at bounding box center [842, 128] width 135 height 19
paste input "[EMAIL_ADDRESS][DOMAIN_NAME]"
type input "[EMAIL_ADDRESS][DOMAIN_NAME]"
click at [796, 169] on input at bounding box center [842, 169] width 135 height 19
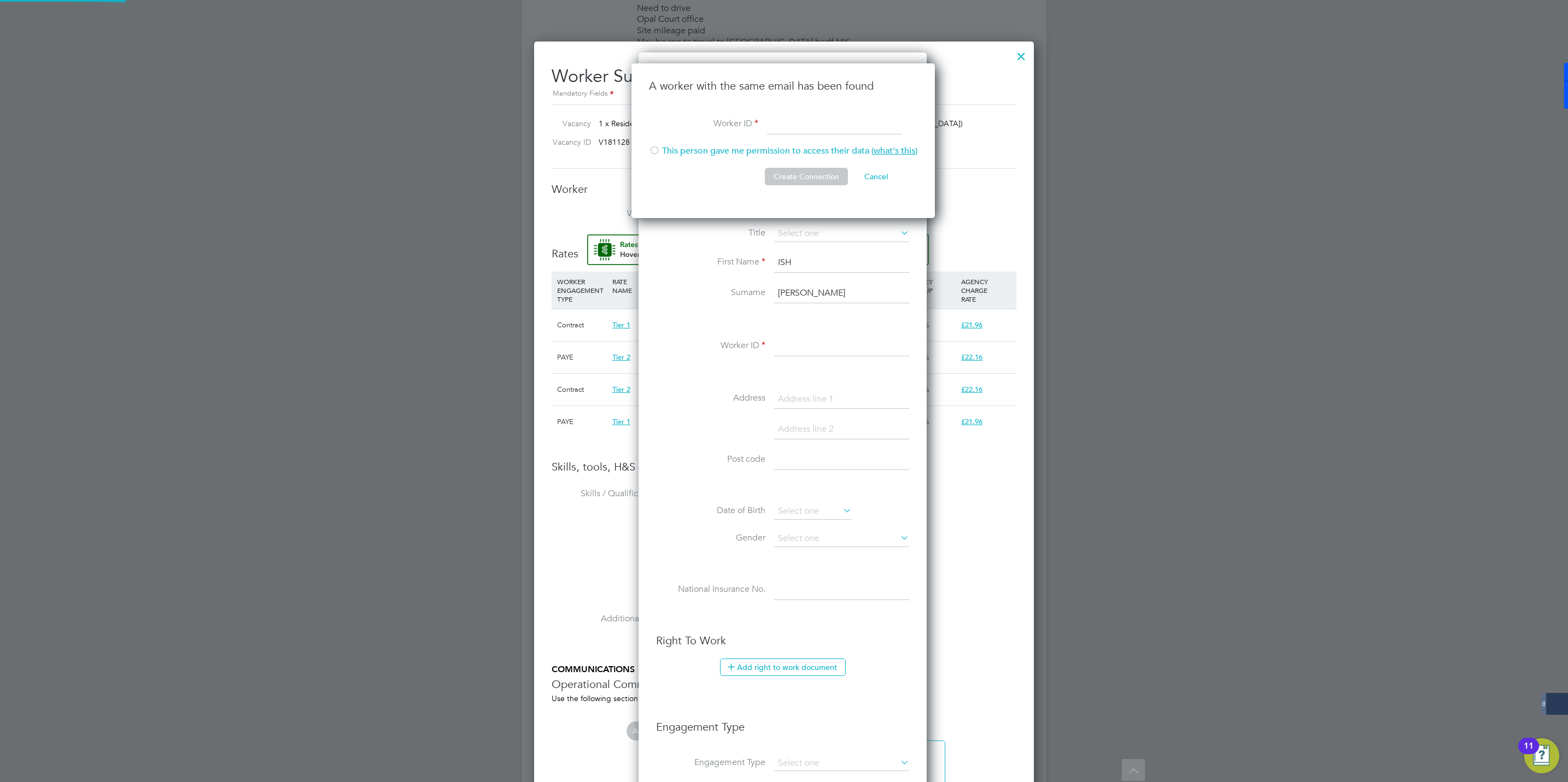
scroll to position [156, 305]
click at [861, 166] on li "This person gave me permission to access their data ( what's this )" at bounding box center [783, 156] width 268 height 23
click at [881, 174] on button "Cancel" at bounding box center [876, 176] width 41 height 18
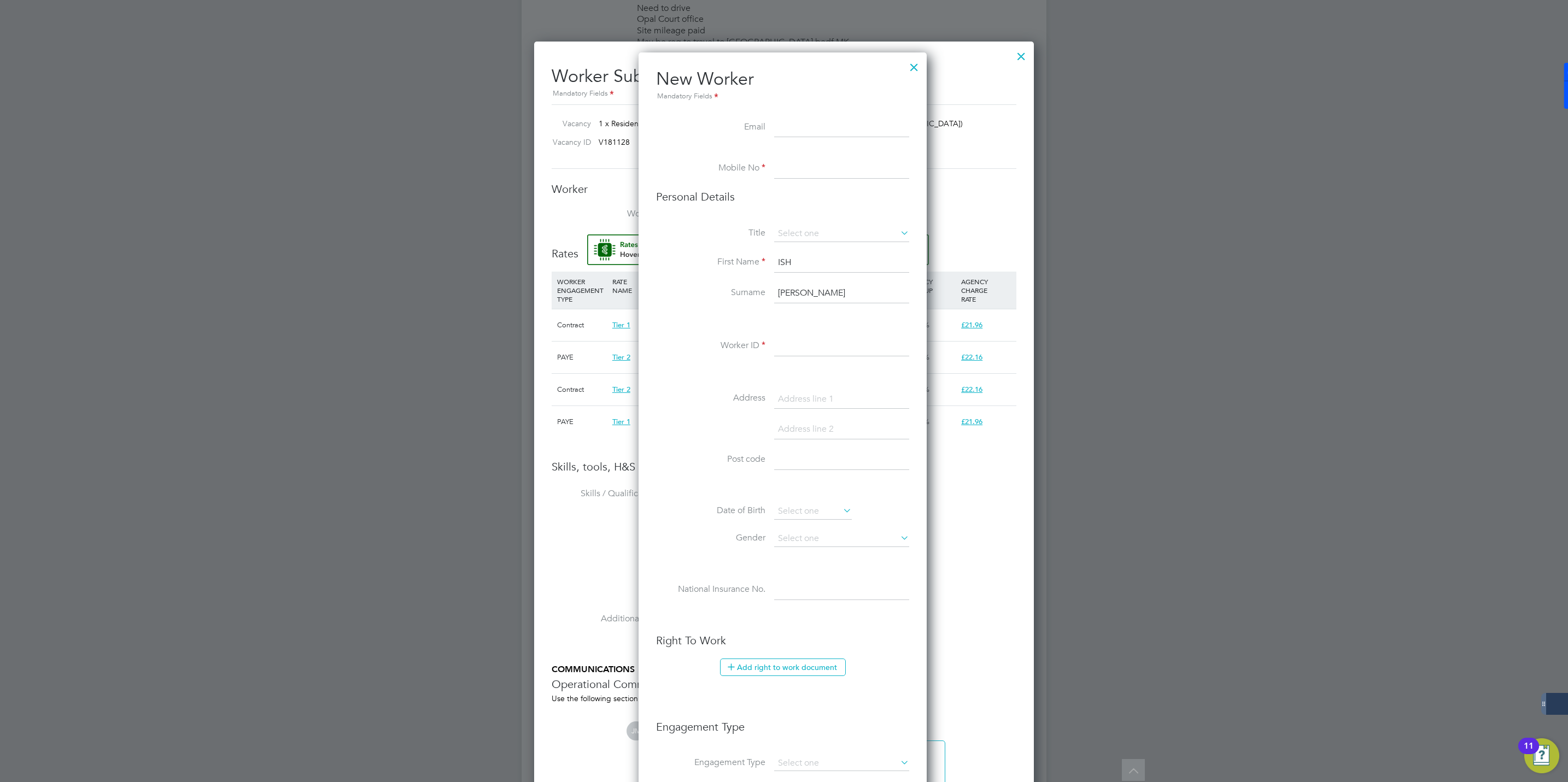
click at [793, 169] on input at bounding box center [842, 169] width 135 height 19
click at [794, 123] on input at bounding box center [842, 128] width 135 height 19
paste input "ishomar24@gmail.com"
type input "ishomar24@gmail.com"
type input "07526627246"
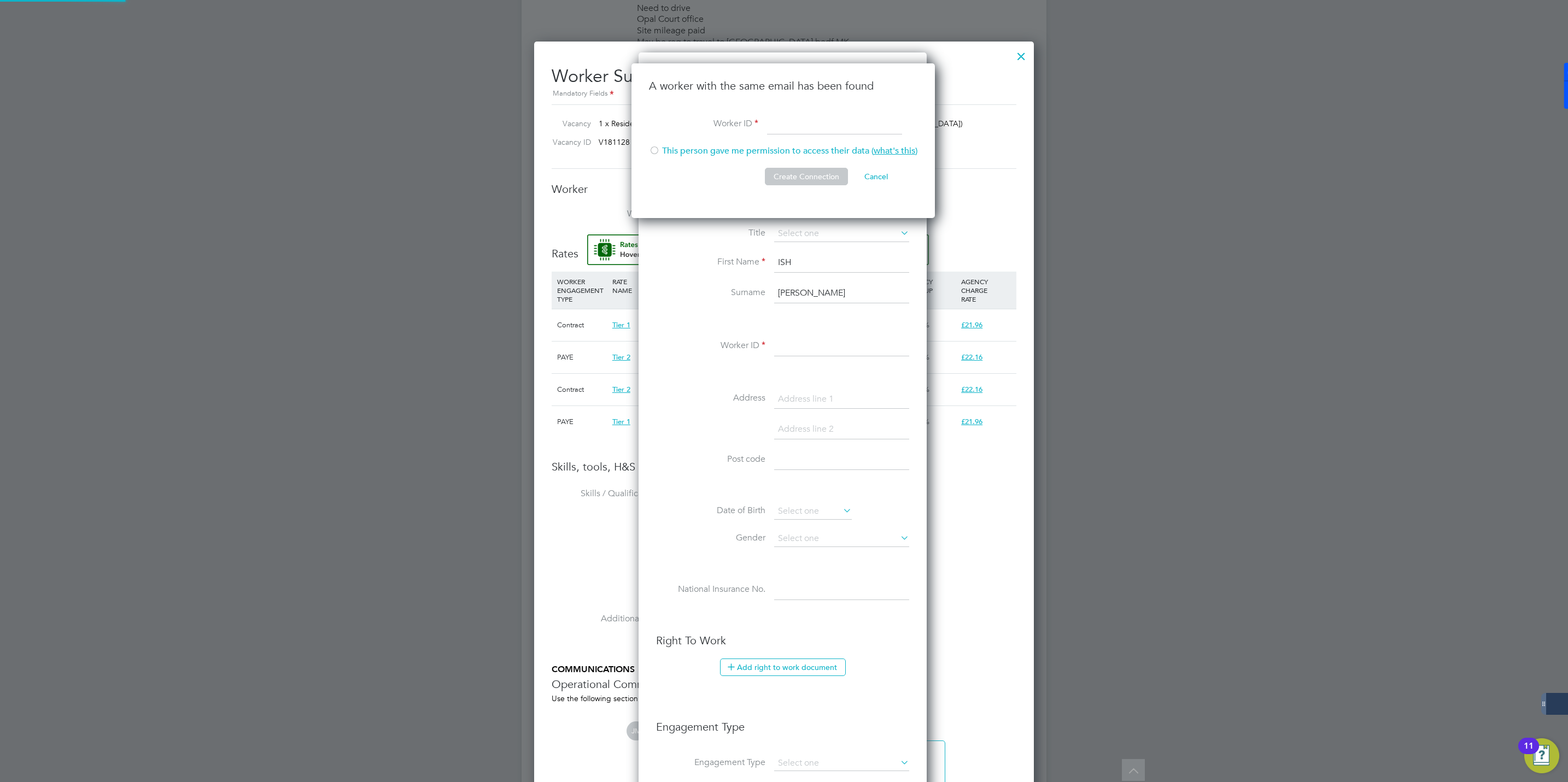
type input "ishomar24@gmail.com"
click at [654, 151] on div at bounding box center [654, 152] width 11 height 11
click at [805, 180] on button "Create Connection" at bounding box center [807, 176] width 83 height 18
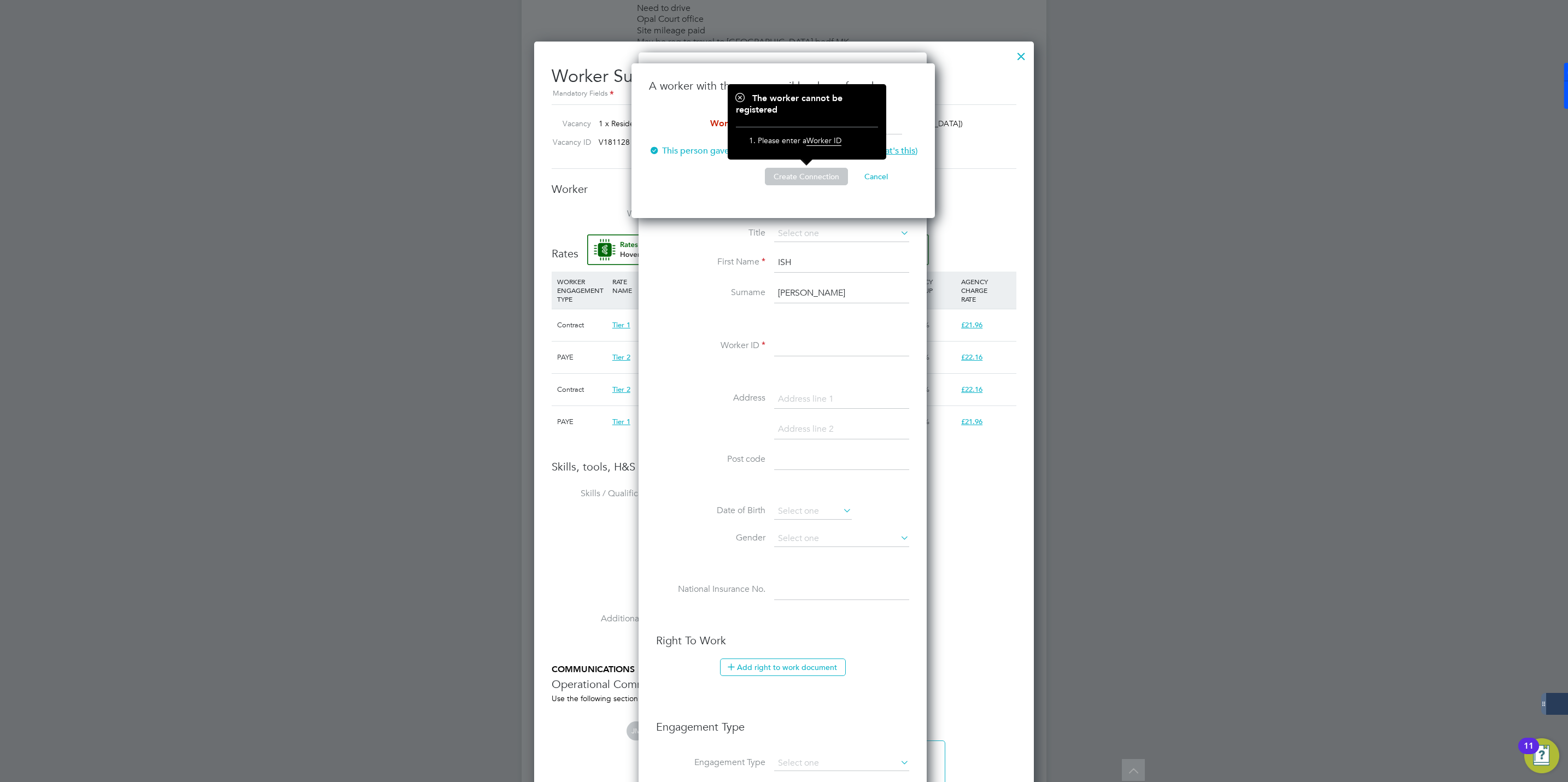
click at [699, 121] on label "Worker ID" at bounding box center [704, 124] width 110 height 12
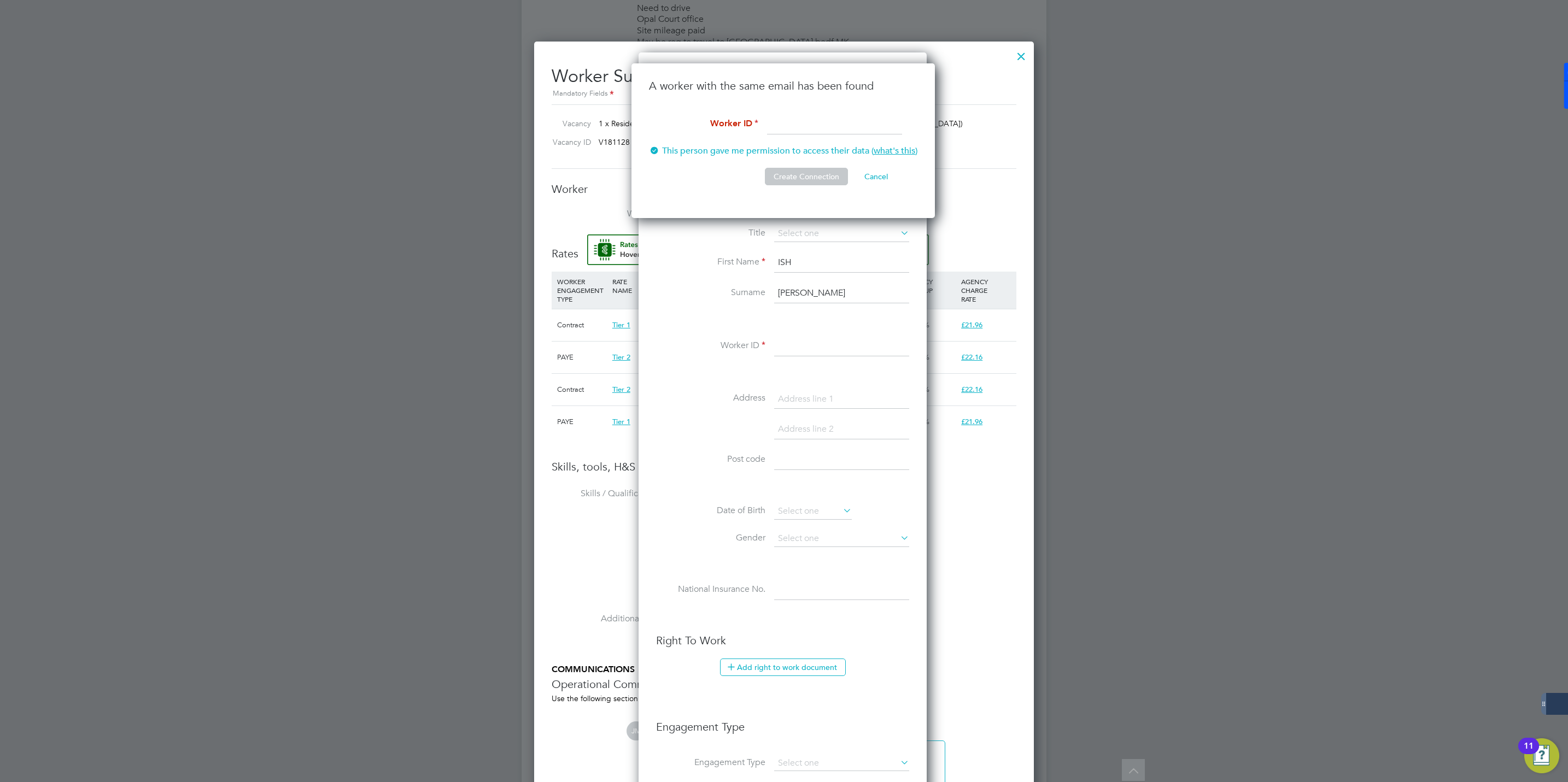
click at [824, 120] on input at bounding box center [835, 125] width 135 height 19
paste input "507746"
type input "507746"
click at [806, 179] on button "Create Connection" at bounding box center [807, 176] width 83 height 18
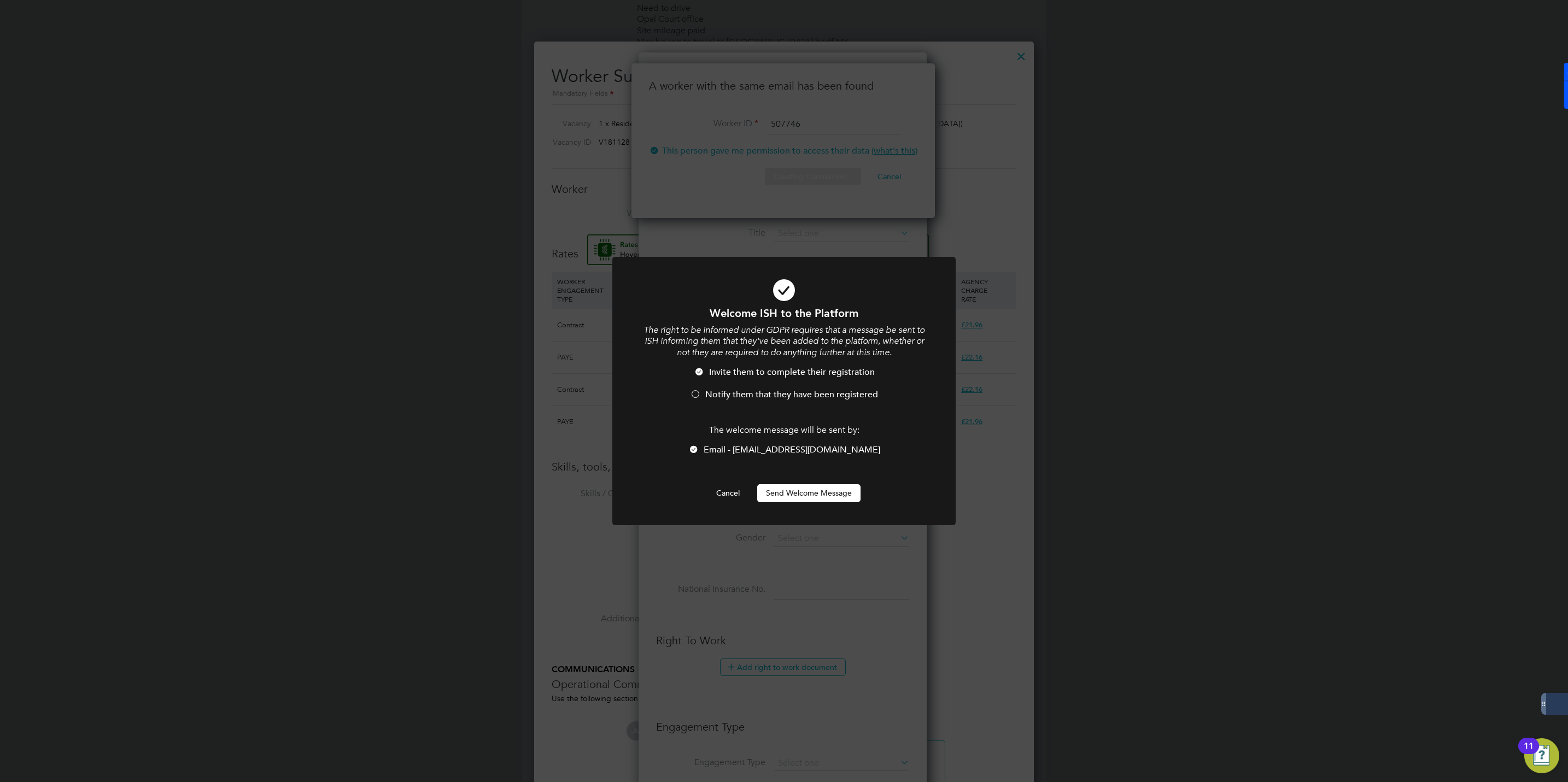
click at [717, 400] on li "Notify them that they have been registered" at bounding box center [783, 400] width 284 height 23
click at [801, 497] on button "Send Welcome Message" at bounding box center [809, 493] width 103 height 18
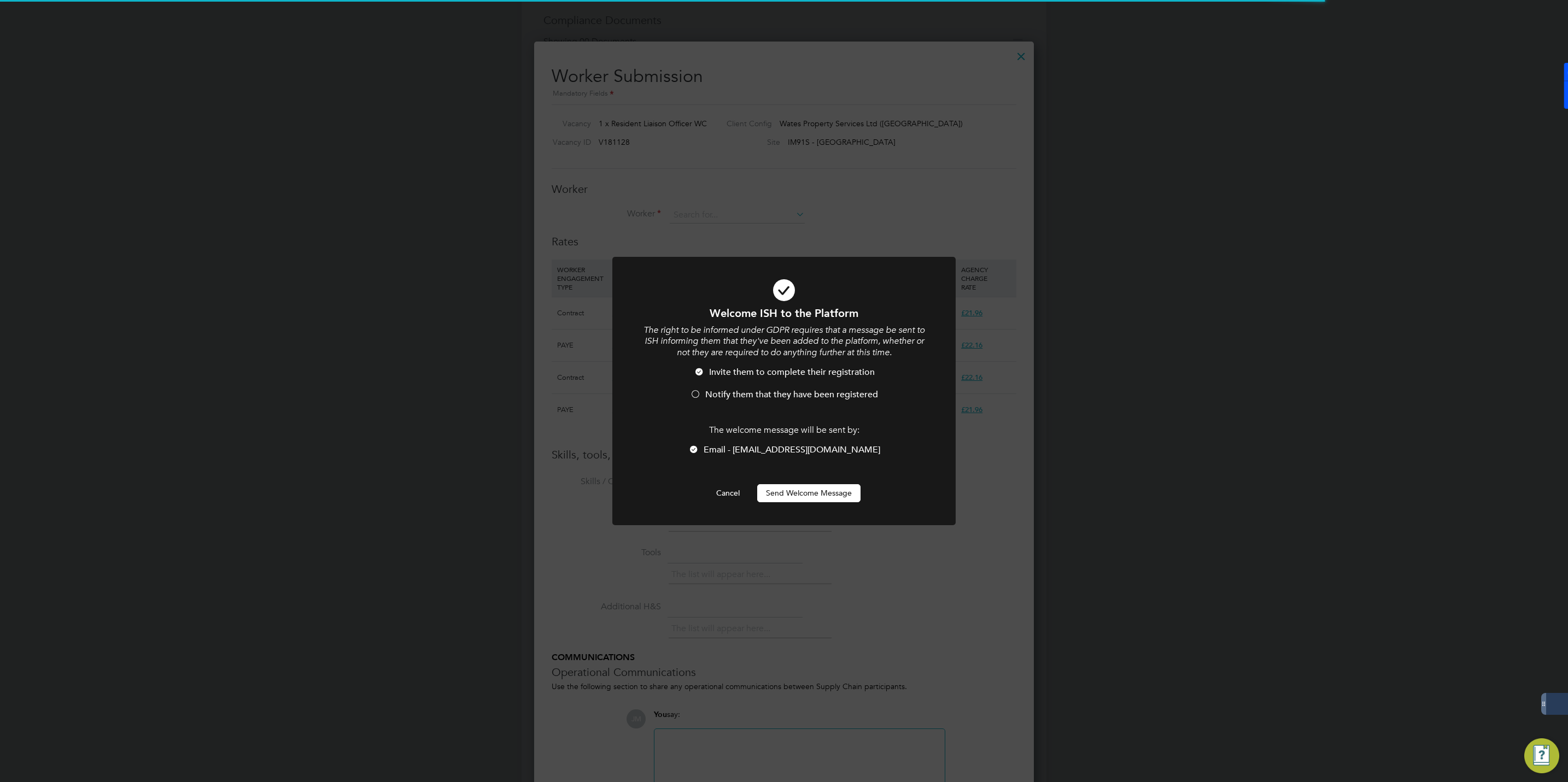
scroll to position [808, 500]
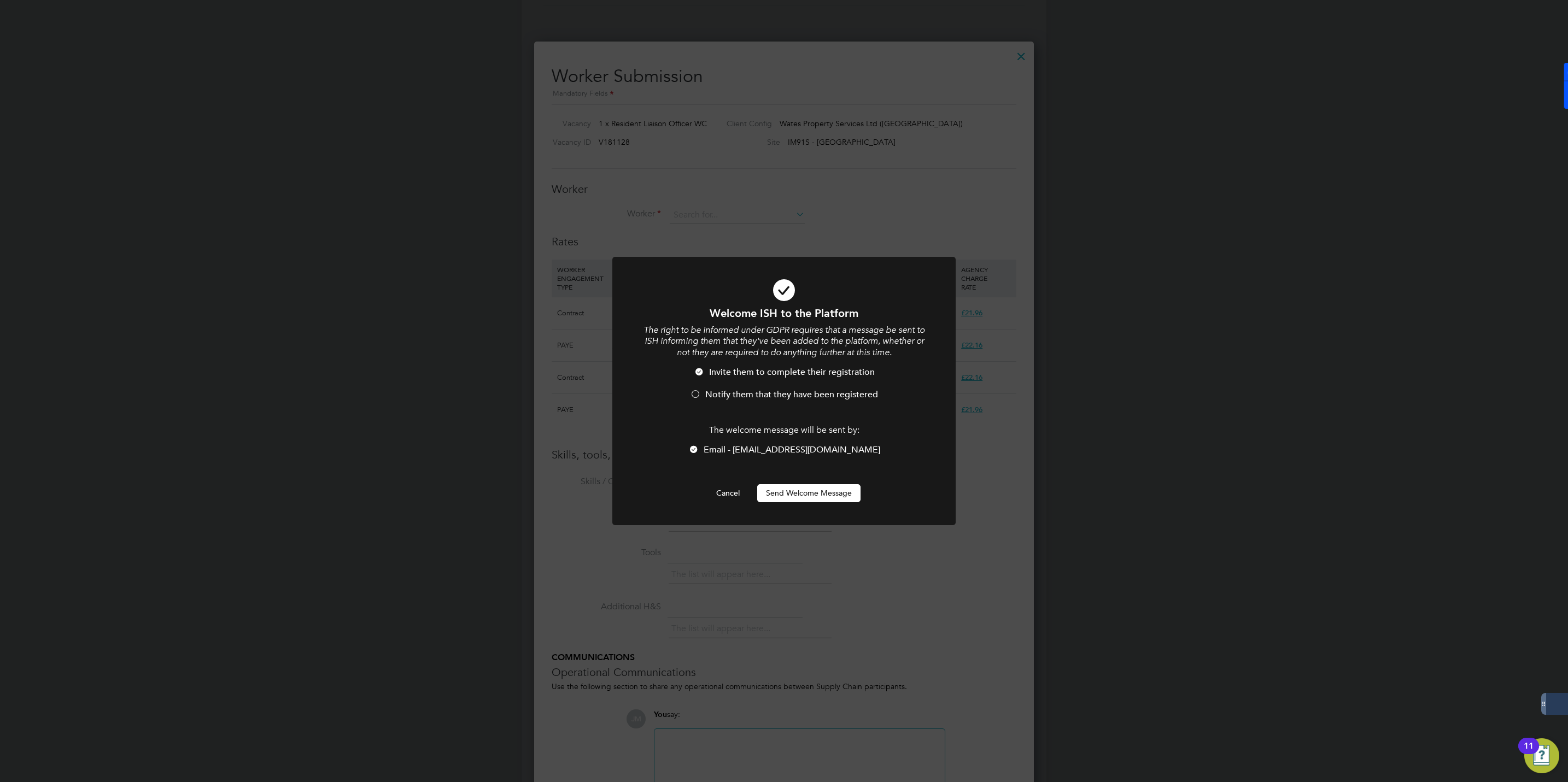
click at [713, 390] on span "Notify them that they have been registered" at bounding box center [792, 395] width 173 height 11
click at [800, 497] on button "Send Welcome Message" at bounding box center [809, 493] width 103 height 18
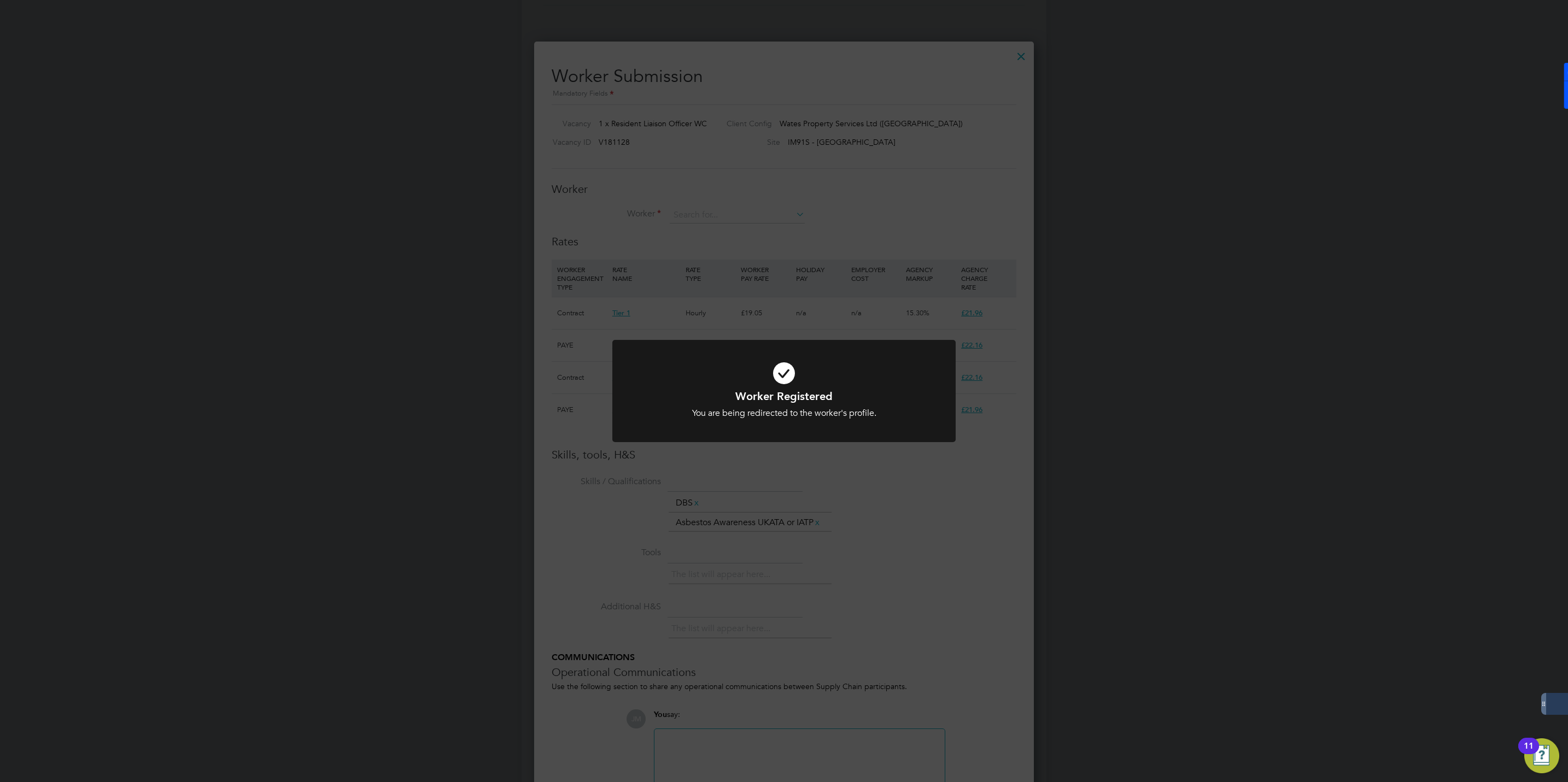
click at [920, 511] on div "Worker Registered You are being redirected to the worker's profile. Cancel Okay" at bounding box center [784, 391] width 1568 height 782
click at [878, 476] on div "Error while Registering Worker You have already added a worker with that email.…" at bounding box center [784, 391] width 1568 height 782
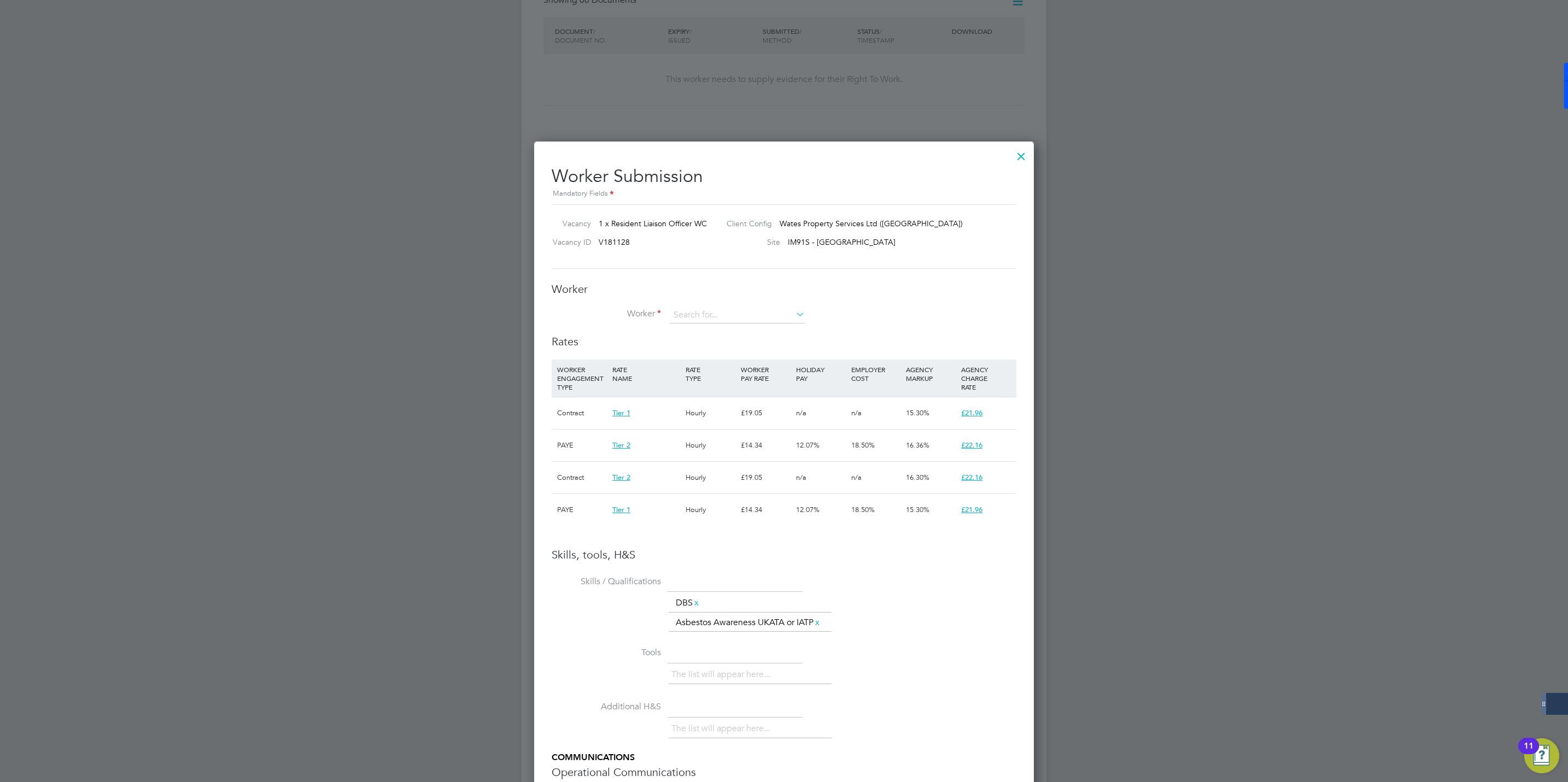
scroll to position [244, 0]
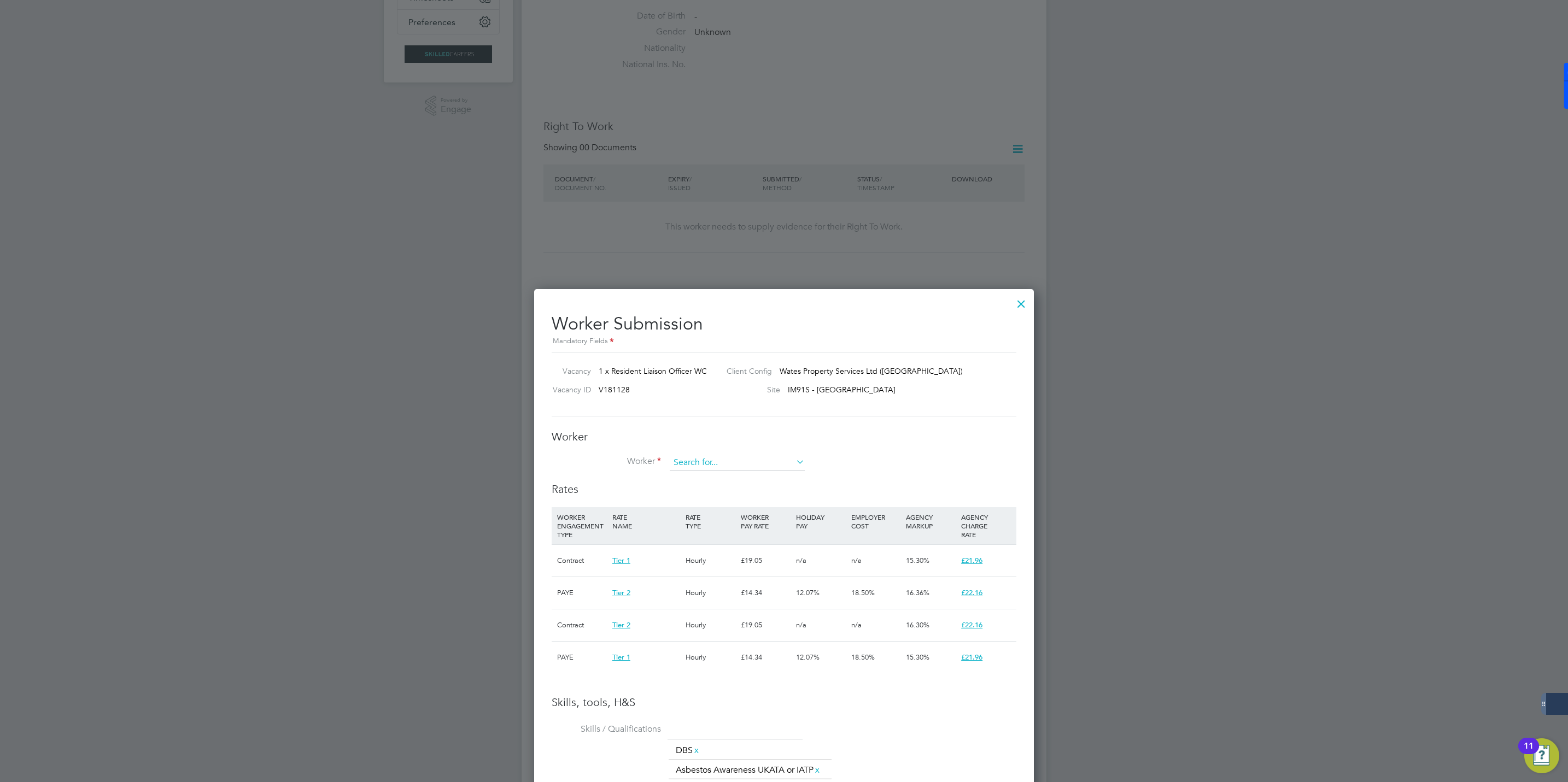
click at [719, 458] on input at bounding box center [737, 463] width 135 height 16
click at [684, 492] on li "Ish Omar (507746)" at bounding box center [765, 494] width 191 height 15
type input "Ish Omar (507746)"
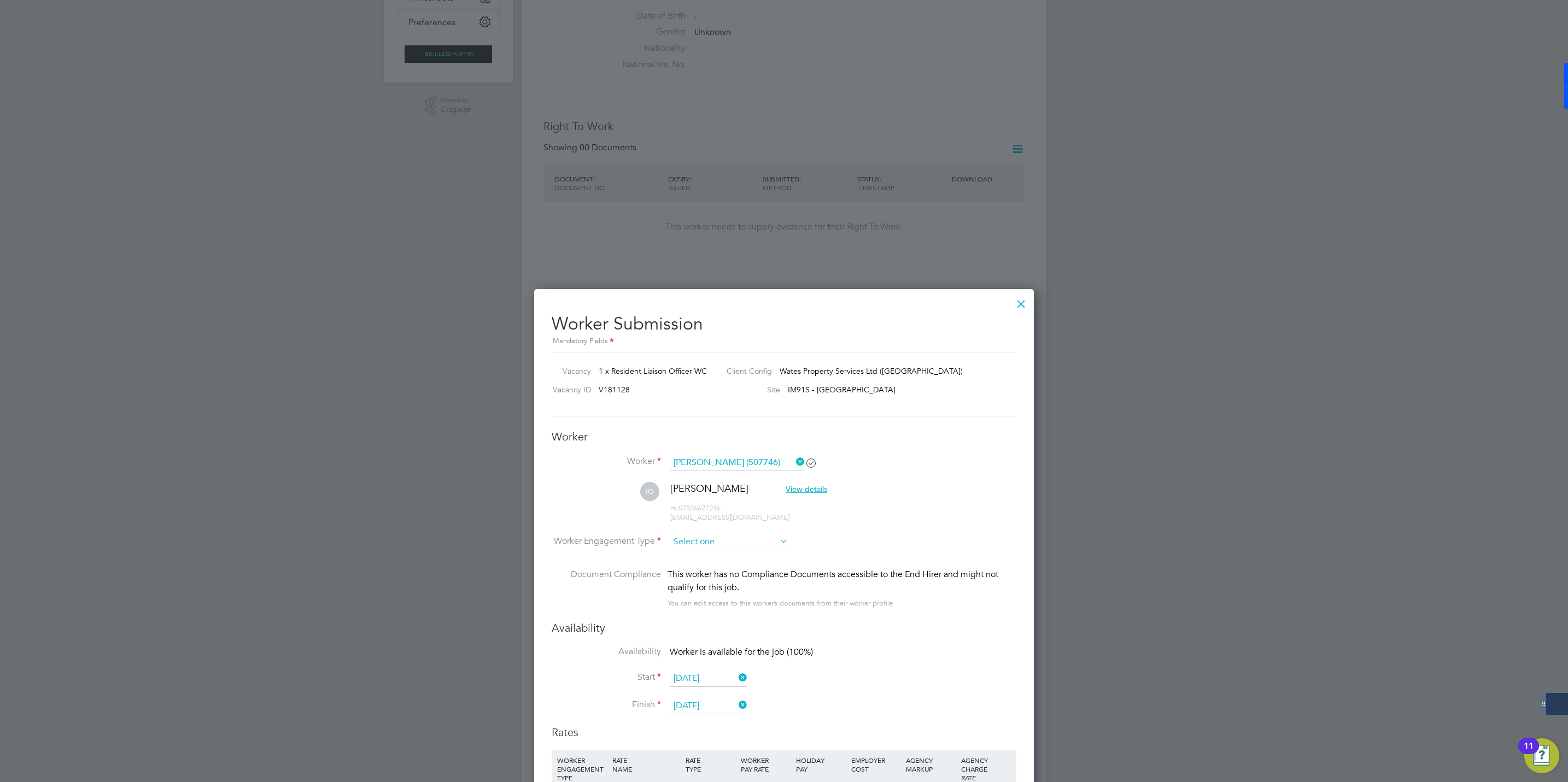
click at [712, 543] on input at bounding box center [729, 542] width 119 height 16
click at [690, 570] on li "PAYE" at bounding box center [729, 572] width 120 height 14
type input "PAYE"
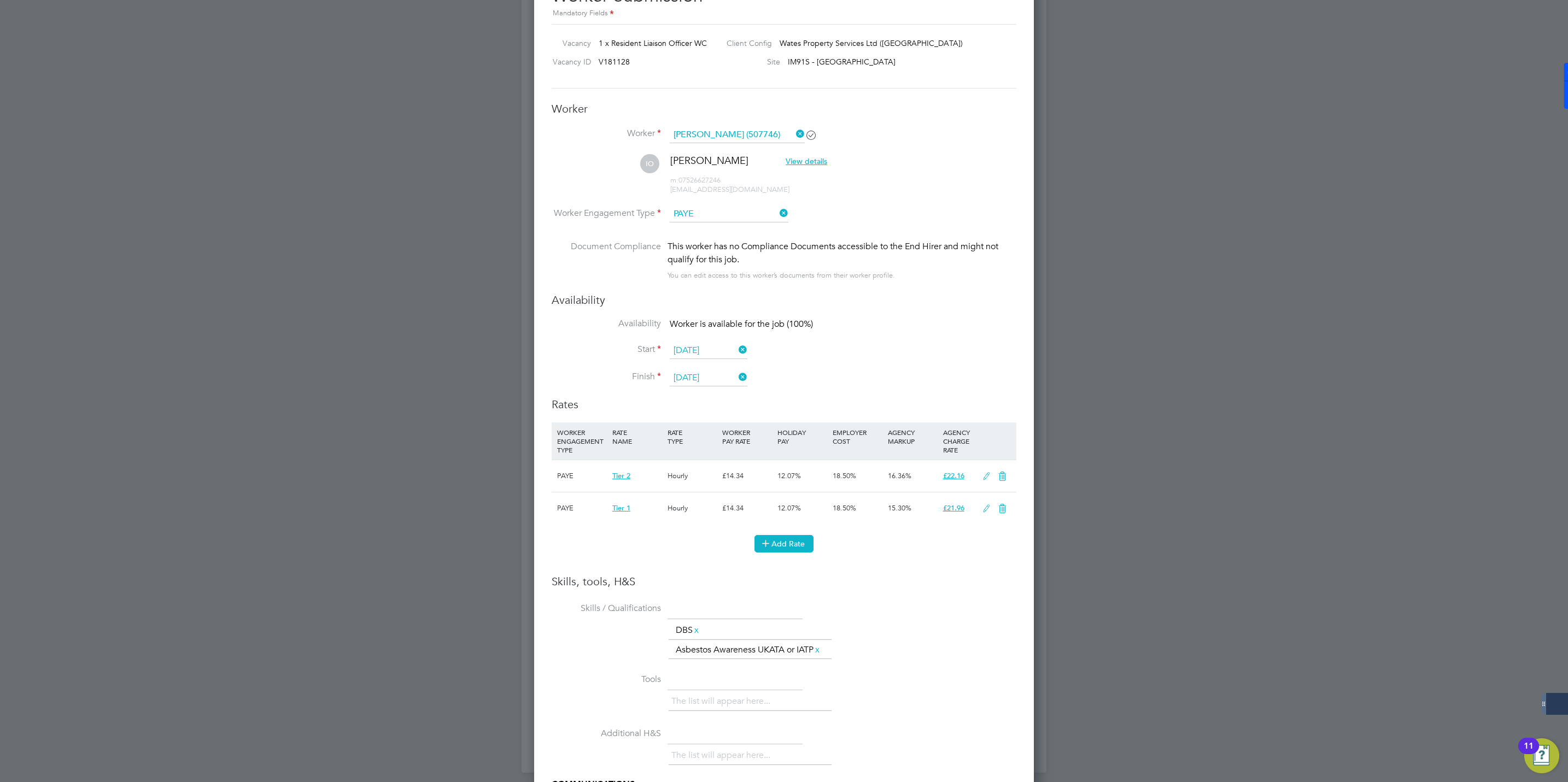
click at [794, 548] on button "Add Rate" at bounding box center [783, 543] width 59 height 18
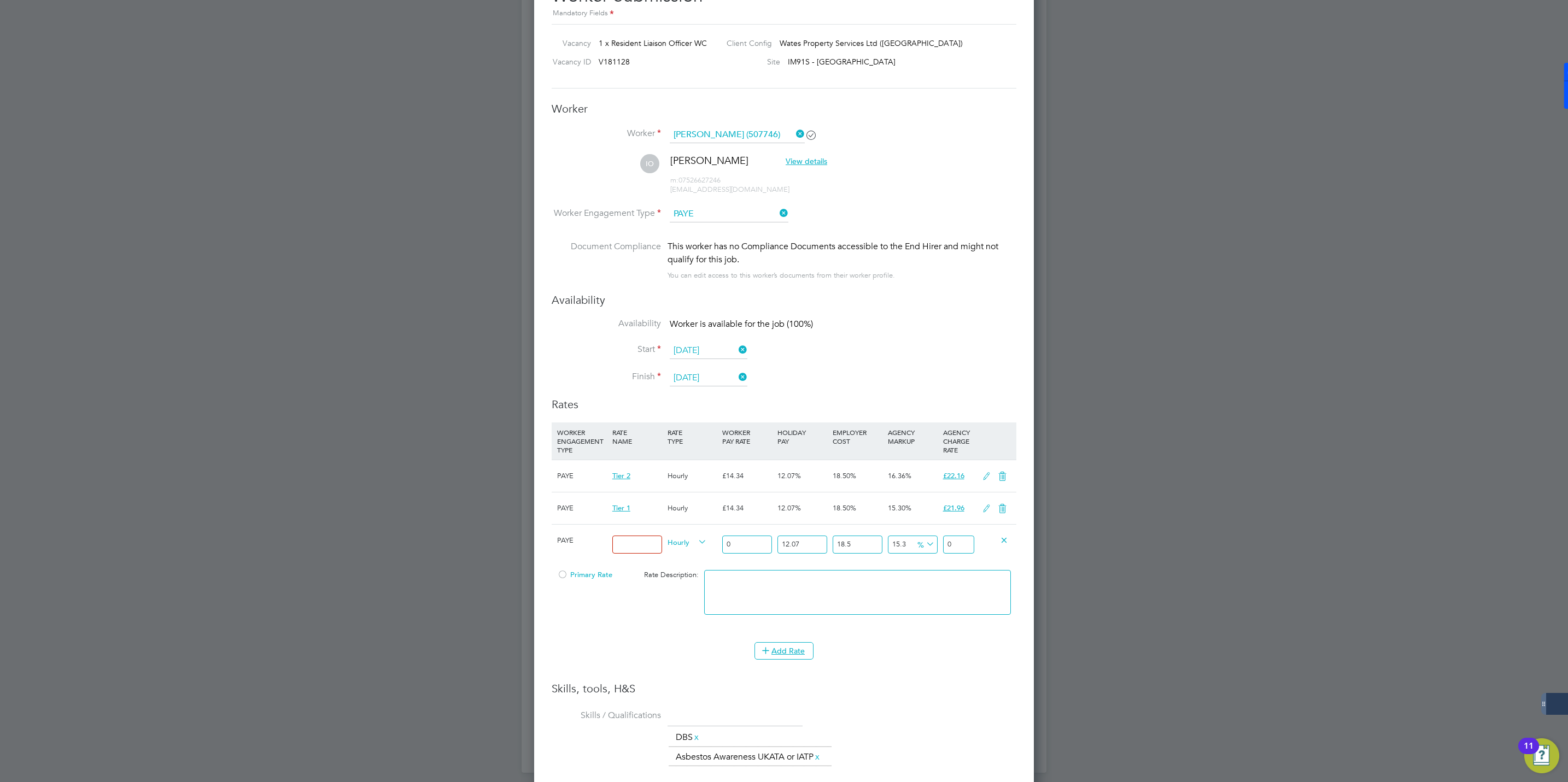
click at [651, 551] on input at bounding box center [637, 545] width 50 height 18
type input "RLO"
click at [740, 539] on input "0" at bounding box center [747, 545] width 50 height 18
type input "1"
type input "1.5312180135"
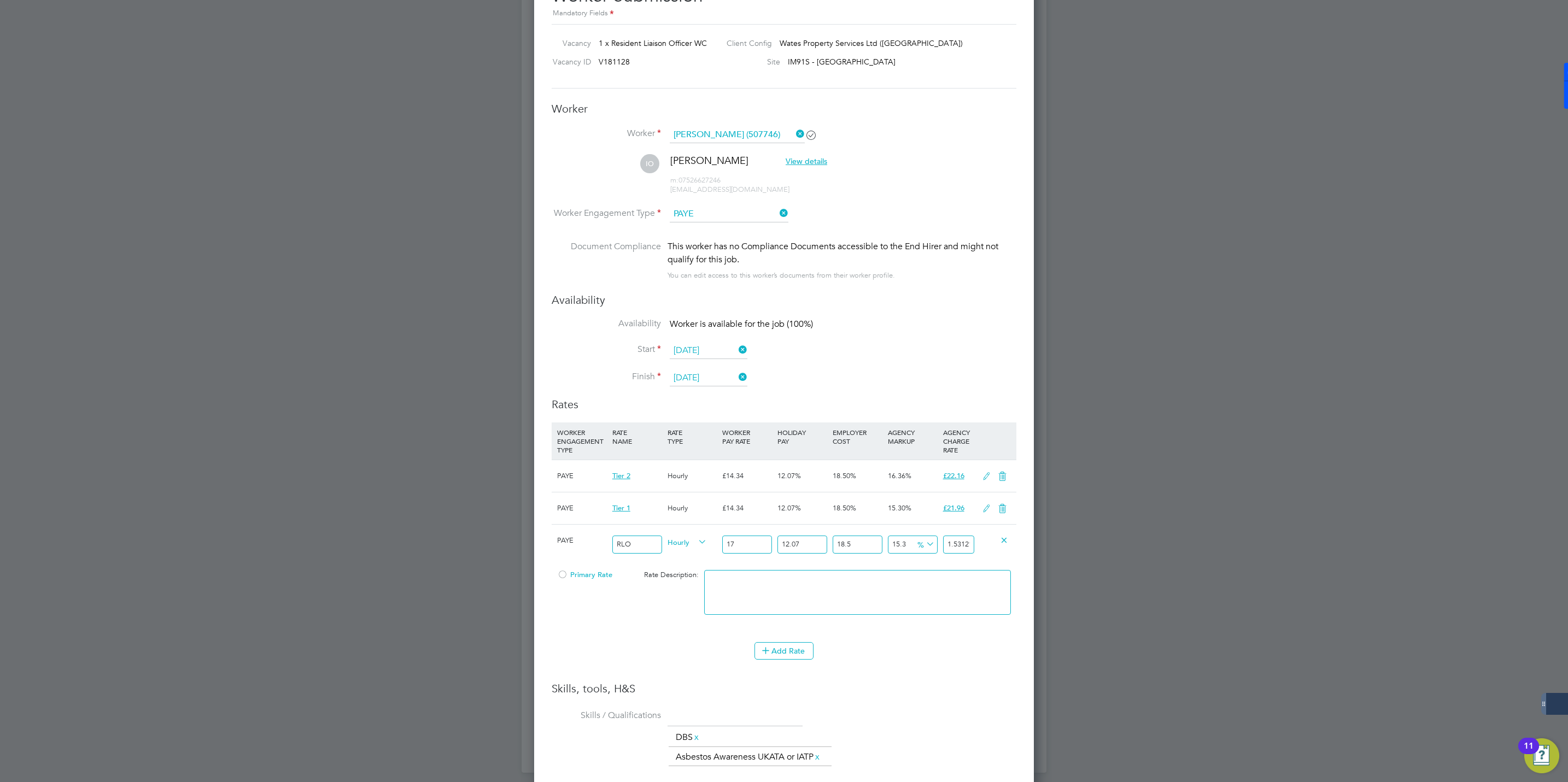
type input "176"
type input "269.494370376"
type input "17"
type input "26.0307062295"
type input "17"
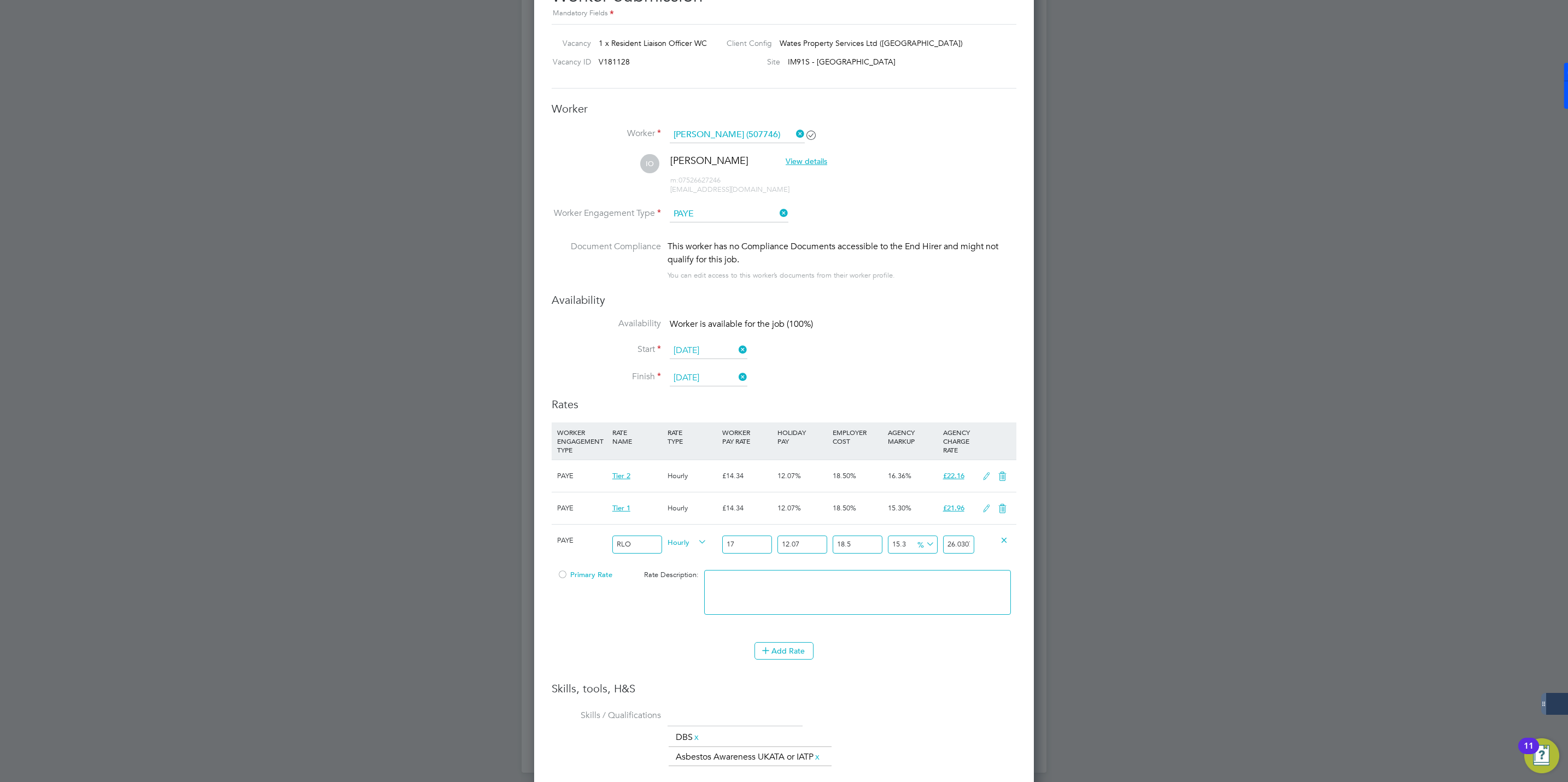
click at [893, 649] on div "Add Rate" at bounding box center [783, 651] width 464 height 18
click at [475, 614] on div at bounding box center [784, 391] width 1568 height 782
drag, startPoint x: 787, startPoint y: 607, endPoint x: 668, endPoint y: 607, distance: 119.0
click at [786, 607] on textarea at bounding box center [858, 593] width 307 height 45
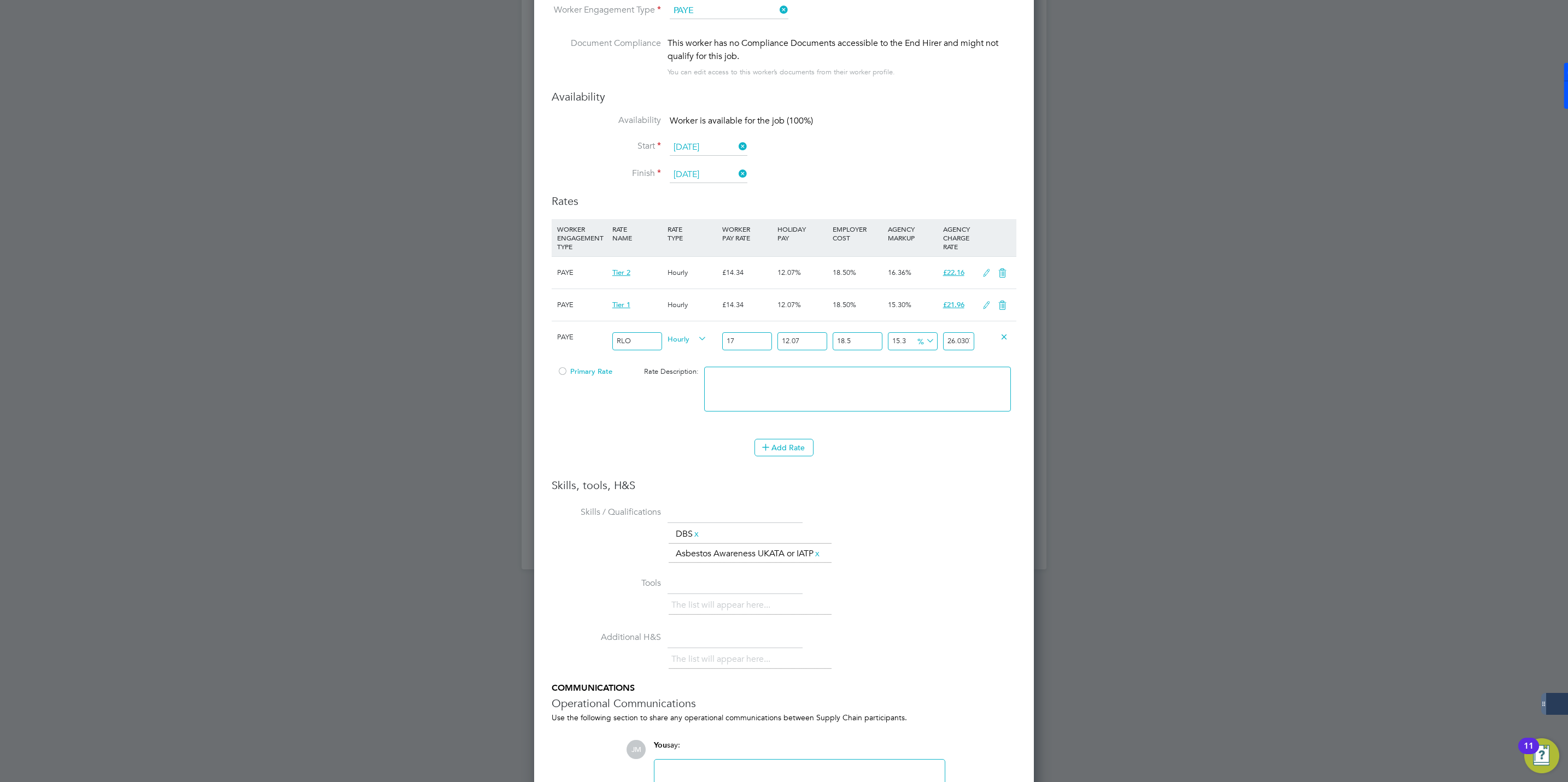
scroll to position [874, 0]
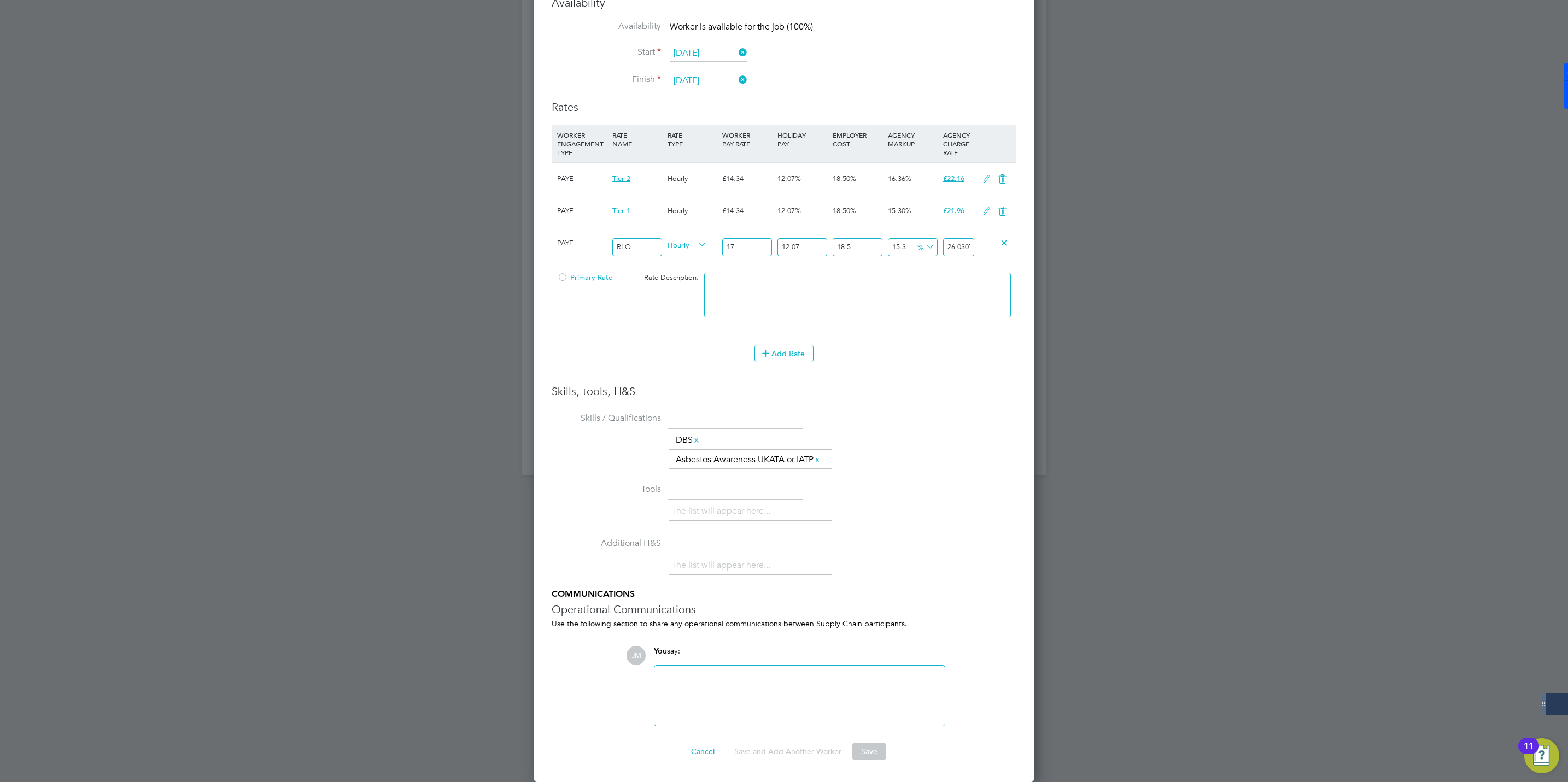
click at [939, 296] on textarea at bounding box center [858, 295] width 307 height 45
click at [564, 276] on div at bounding box center [562, 280] width 11 height 8
click at [866, 747] on button "Save" at bounding box center [869, 752] width 34 height 18
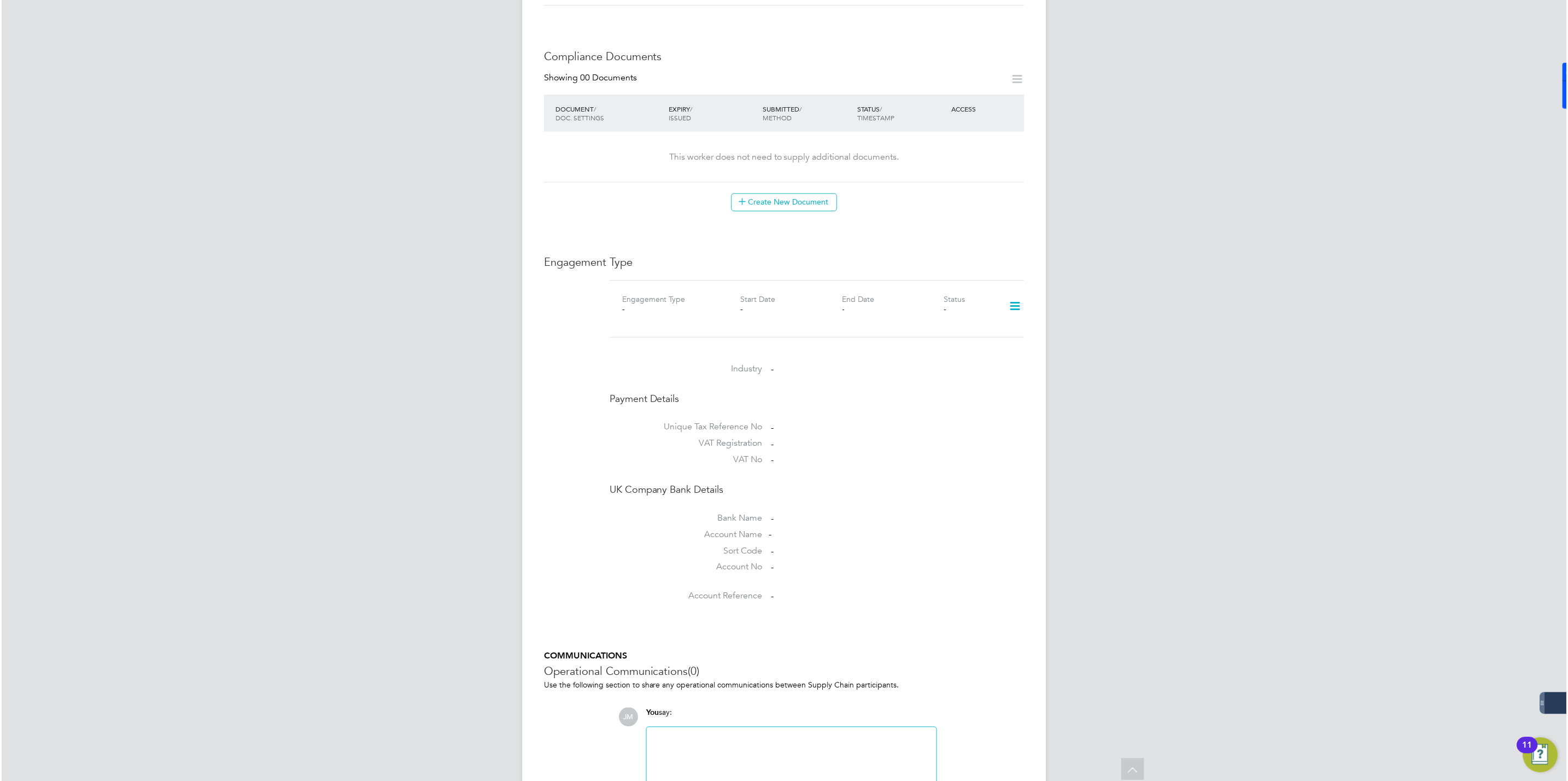
scroll to position [0, 0]
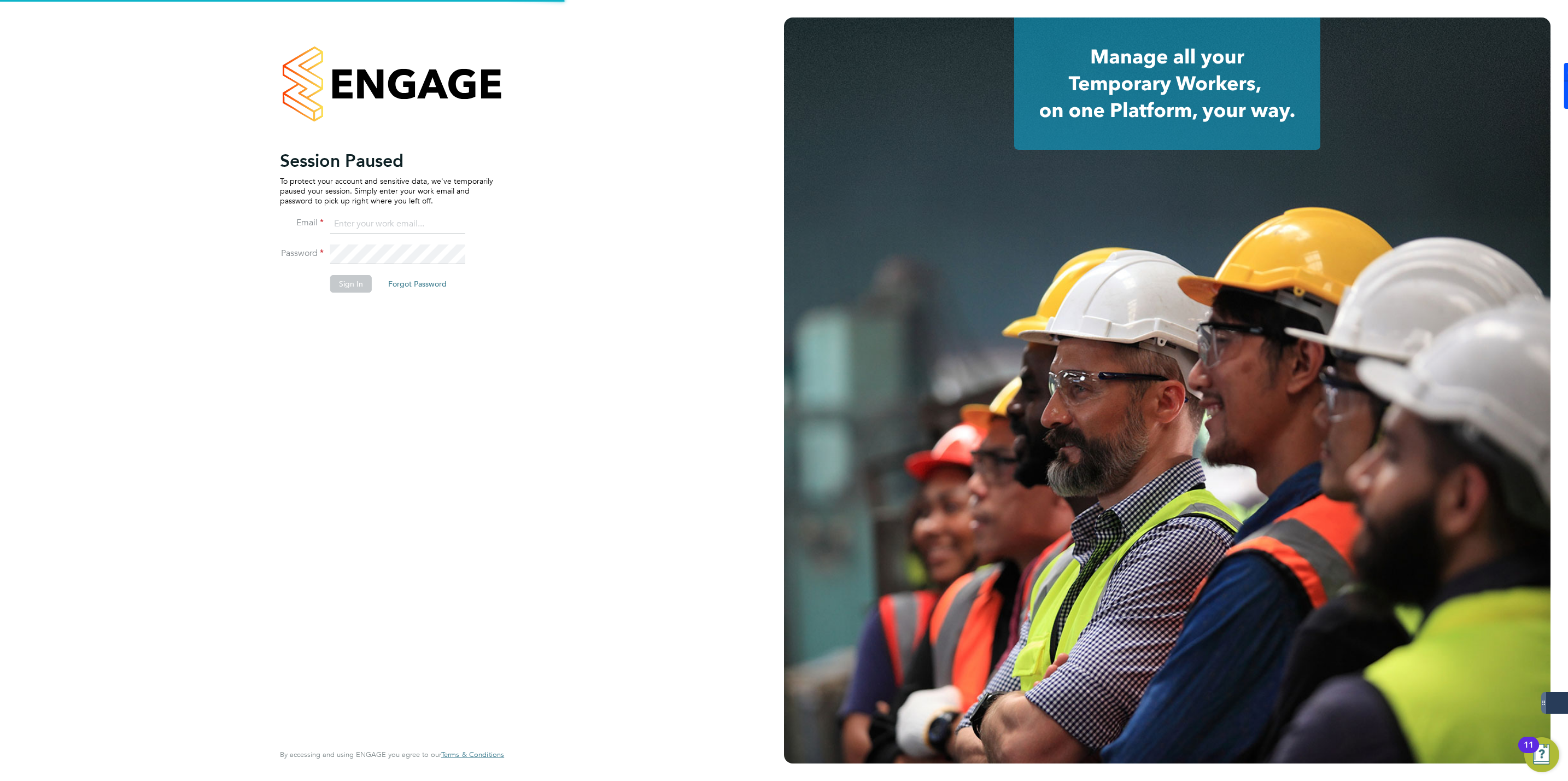
type input "jmcmurray@skilledcareers.co.uk"
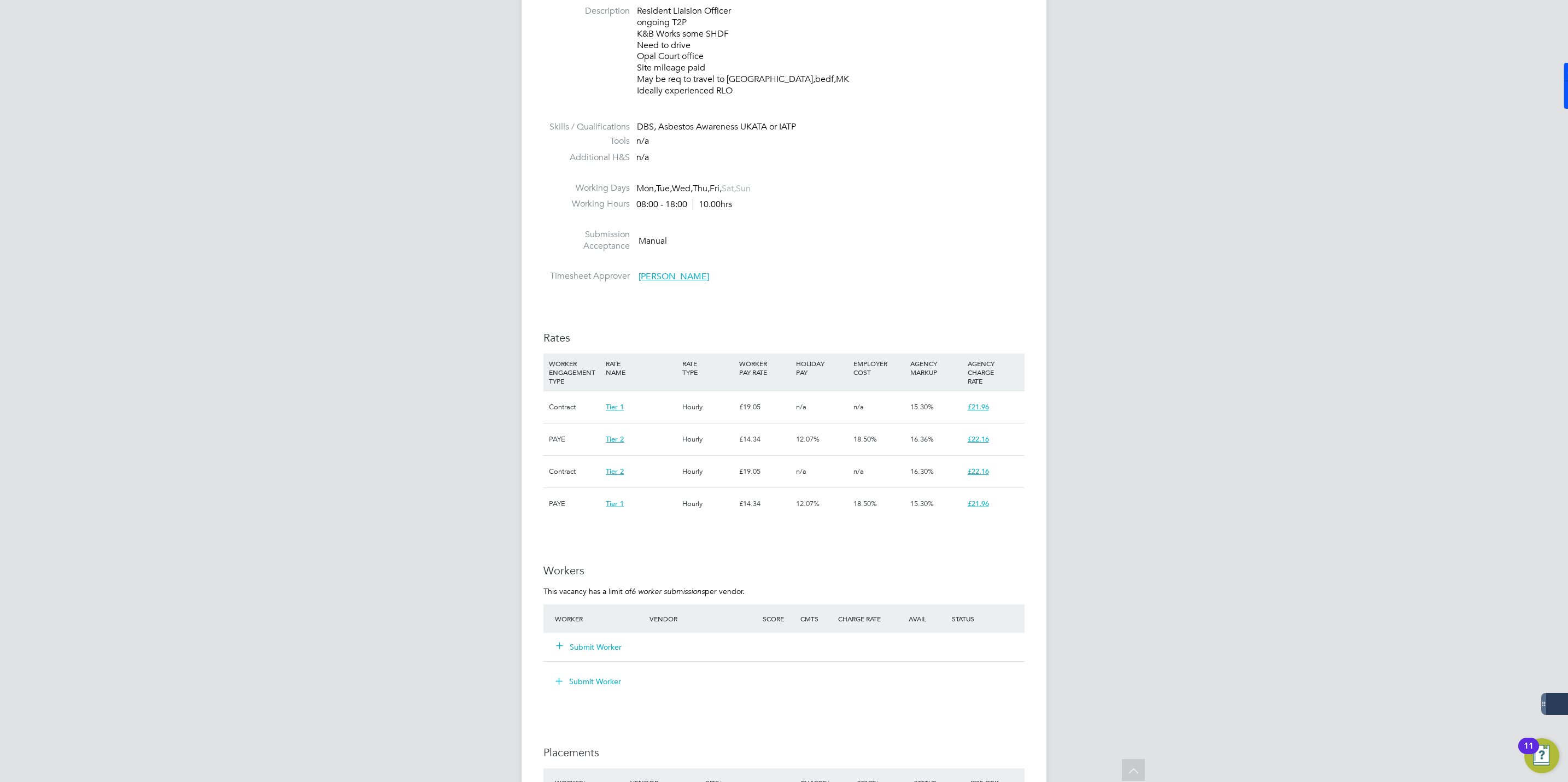
scroll to position [574, 0]
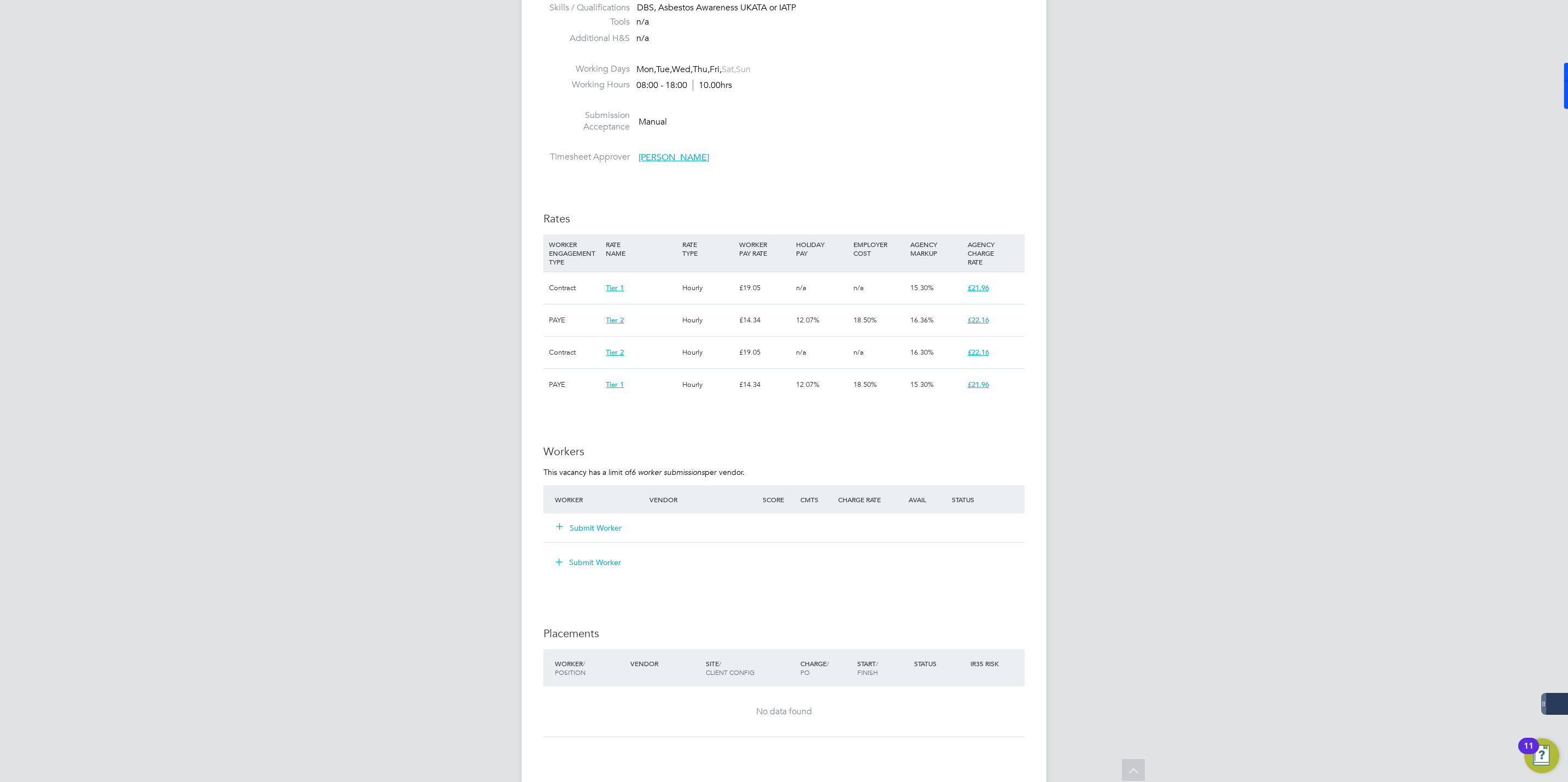
click at [583, 530] on button "Submit Worker" at bounding box center [589, 528] width 66 height 11
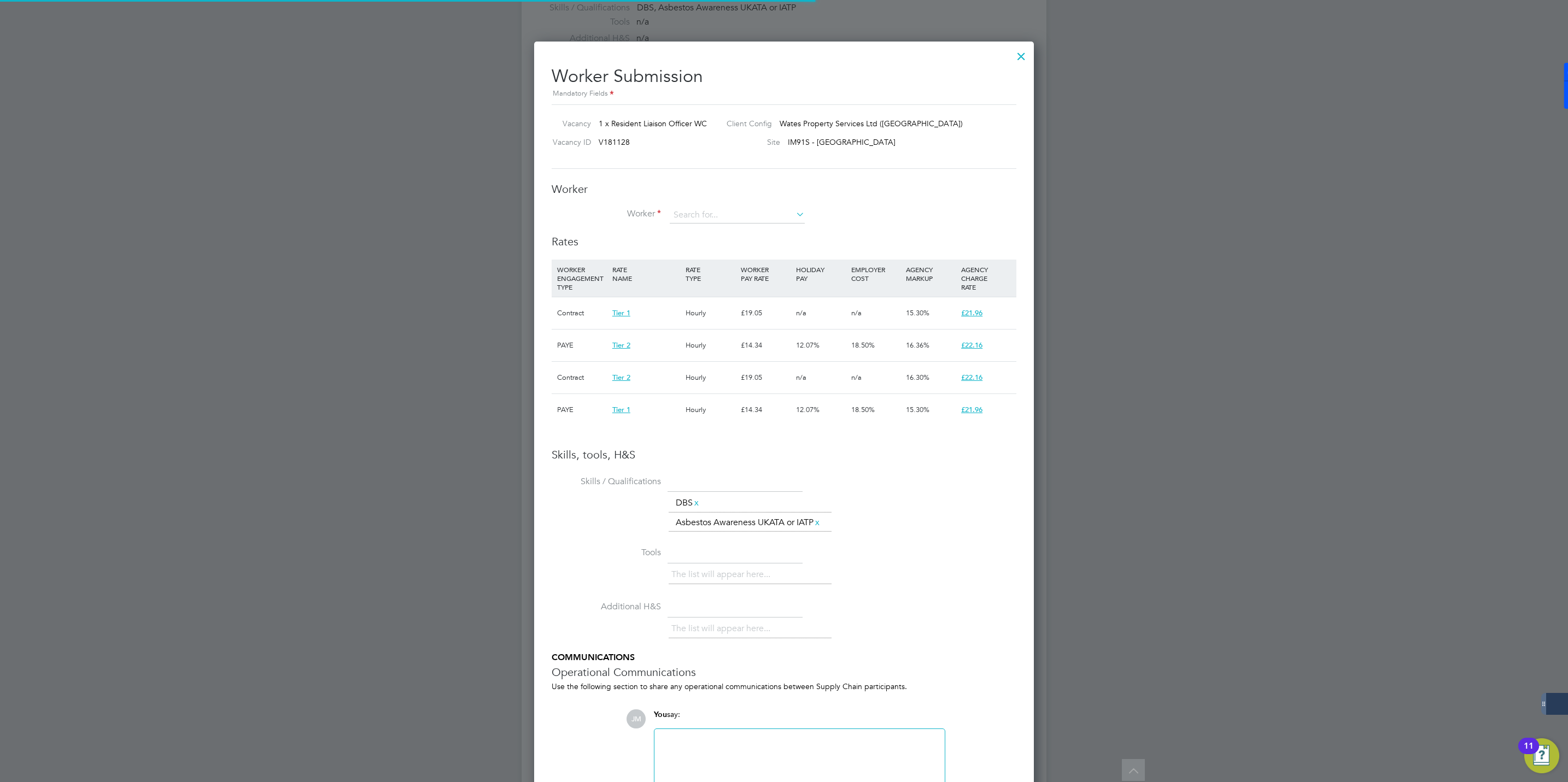
scroll to position [33, 74]
